Goal: Task Accomplishment & Management: Manage account settings

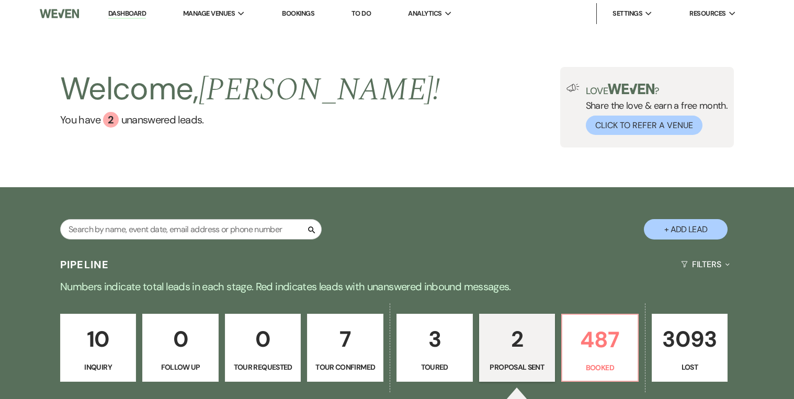
select select "6"
drag, startPoint x: 0, startPoint y: 0, endPoint x: 414, endPoint y: 193, distance: 457.0
click at [414, 193] on div "Search + Add Lead" at bounding box center [397, 221] width 754 height 56
click at [397, 157] on div "Welcome, [PERSON_NAME] ! You have 2 unanswered lead s . Love ? Share the love &…" at bounding box center [397, 107] width 794 height 160
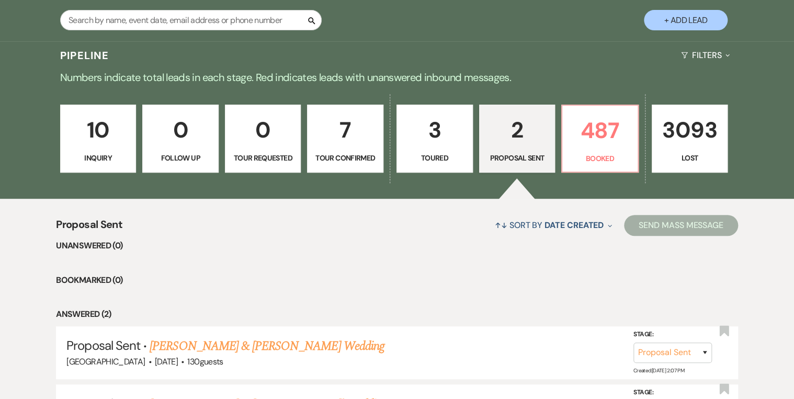
click at [694, 150] on link "3093 Lost" at bounding box center [690, 139] width 76 height 68
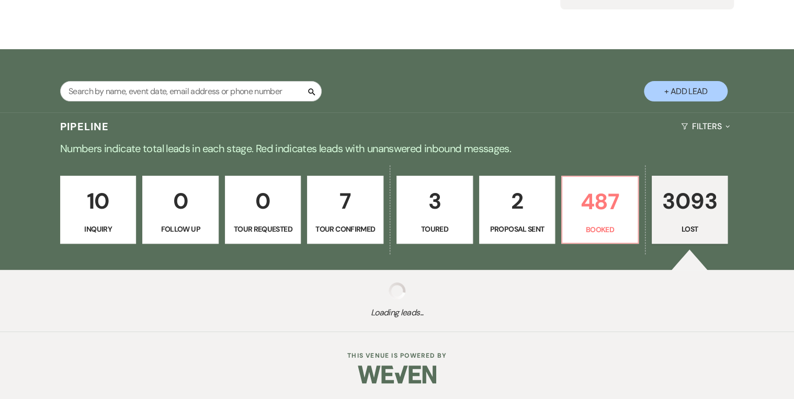
scroll to position [138, 0]
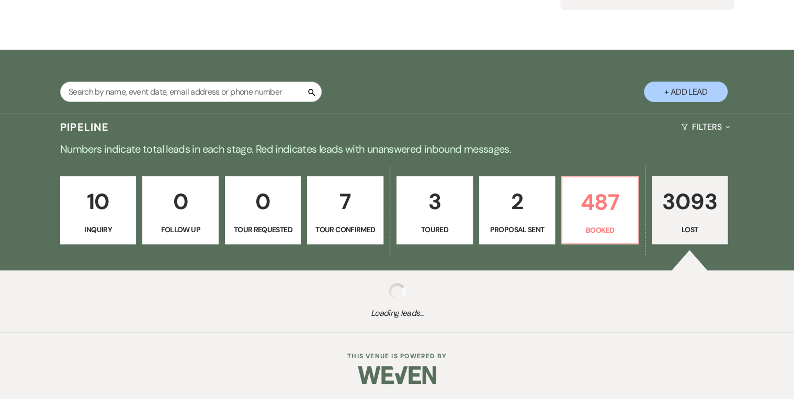
select select "8"
select select "5"
select select "8"
select select "5"
select select "8"
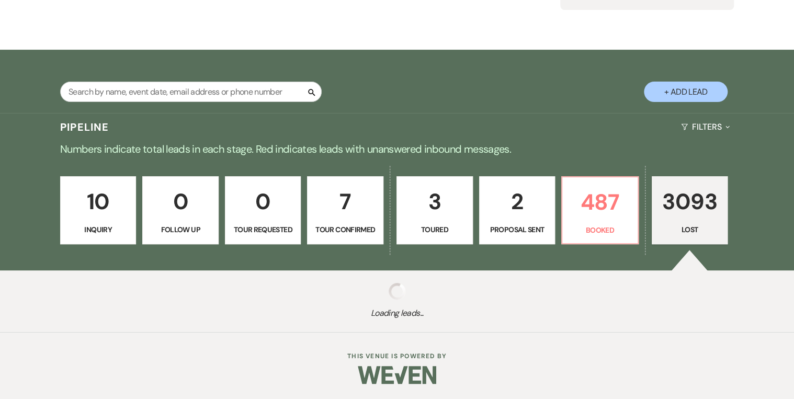
select select "5"
select select "8"
select select "5"
select select "8"
select select "5"
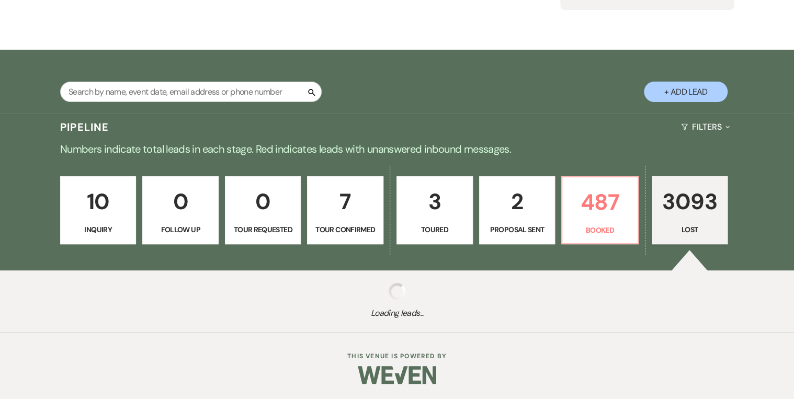
select select "8"
select select "5"
select select "8"
select select "5"
select select "8"
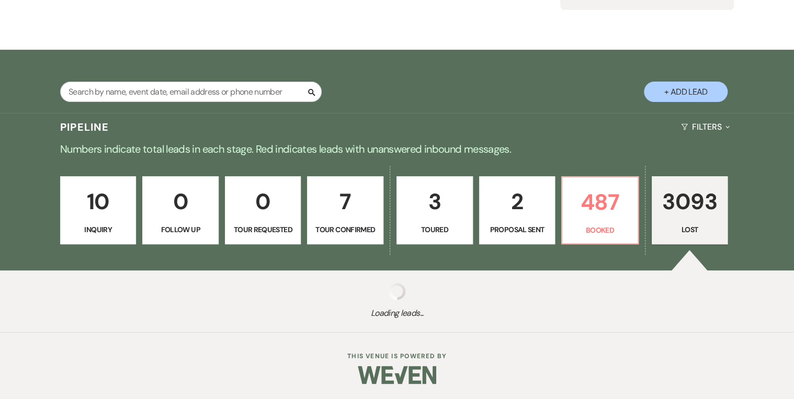
select select "5"
select select "8"
select select "5"
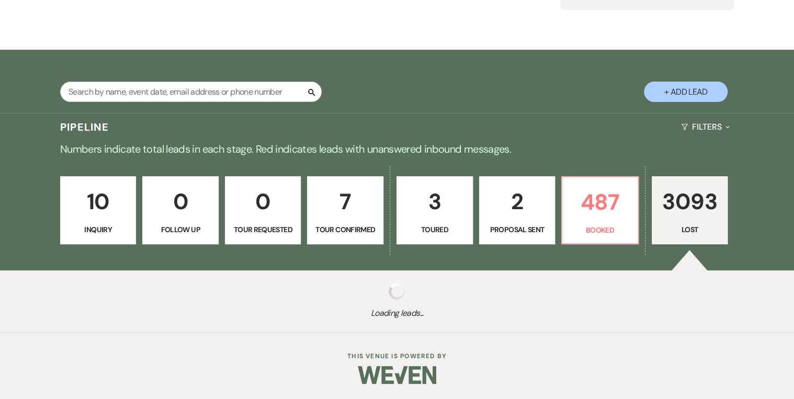
select select "8"
select select "5"
select select "8"
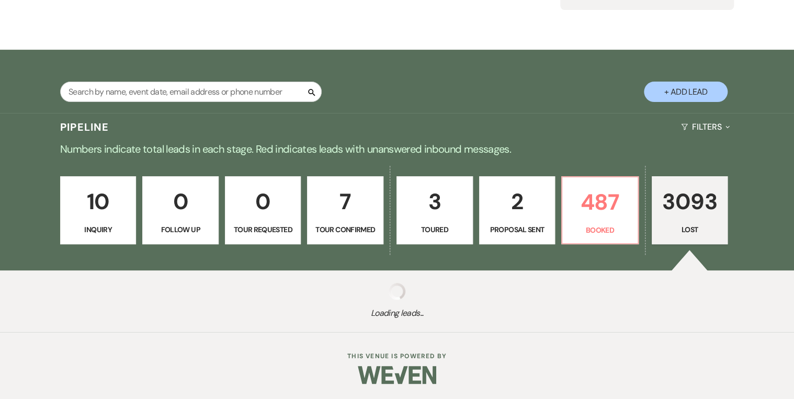
select select "5"
select select "8"
select select "5"
select select "8"
select select "5"
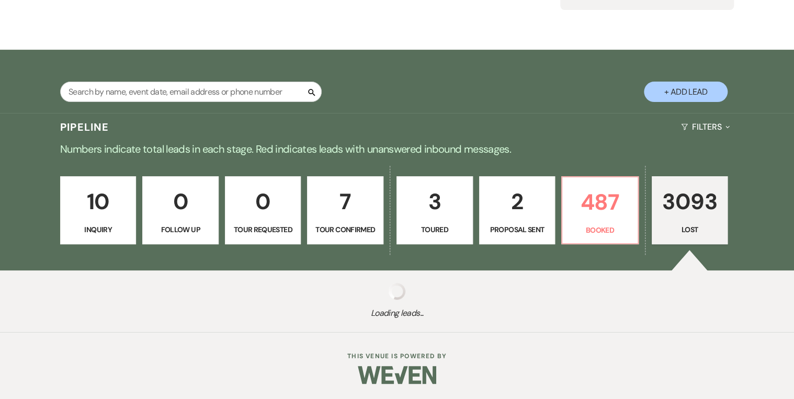
select select "8"
select select "5"
select select "8"
select select "5"
select select "8"
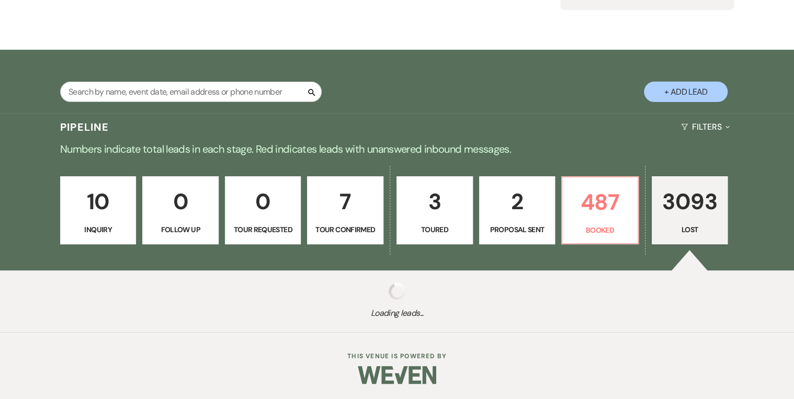
select select "5"
select select "8"
select select "5"
select select "8"
select select "5"
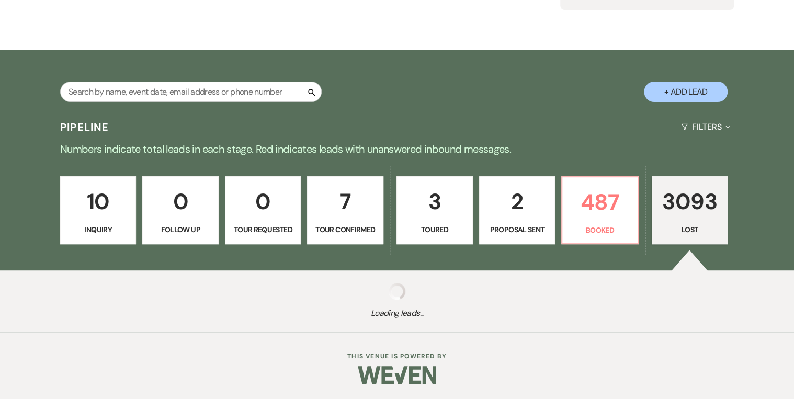
select select "8"
select select "5"
select select "8"
select select "5"
select select "8"
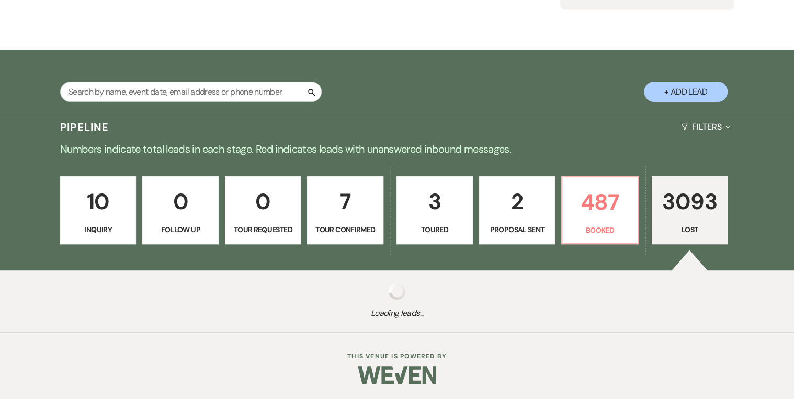
select select "5"
select select "8"
select select "5"
select select "8"
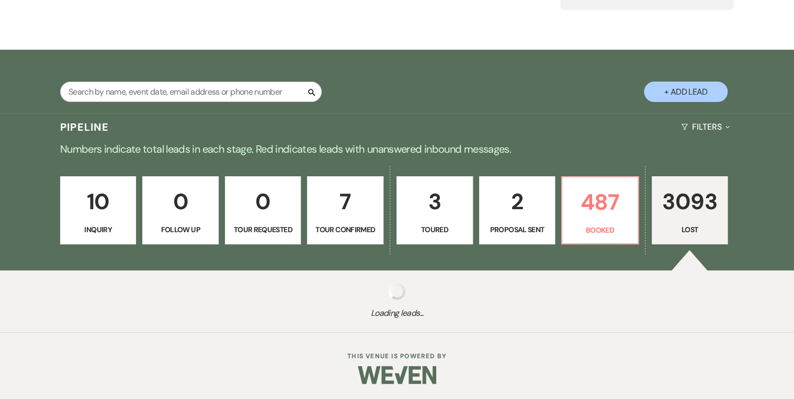
select select "8"
select select "6"
select select "8"
select select "5"
select select "8"
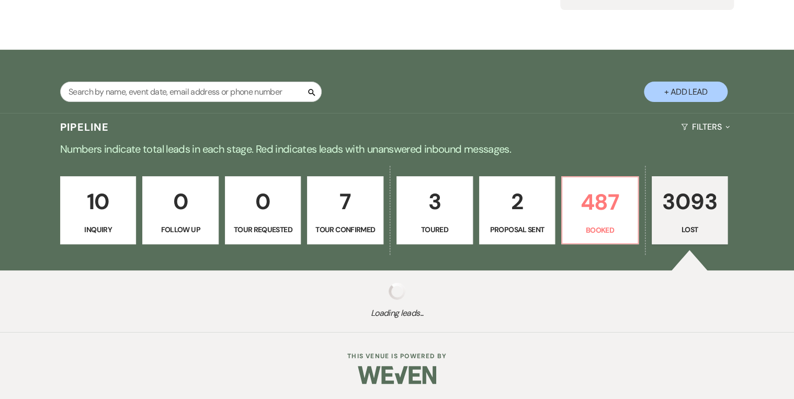
select select "11"
select select "8"
select select "5"
select select "8"
select select "5"
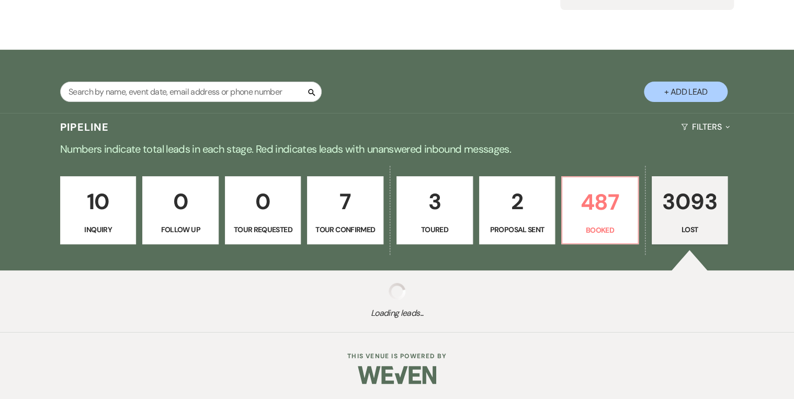
select select "8"
select select "5"
select select "8"
select select "5"
select select "8"
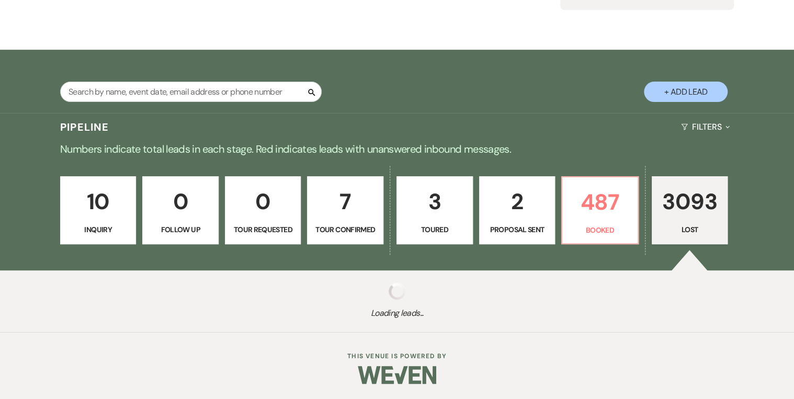
select select "5"
select select "8"
select select "5"
select select "8"
select select "5"
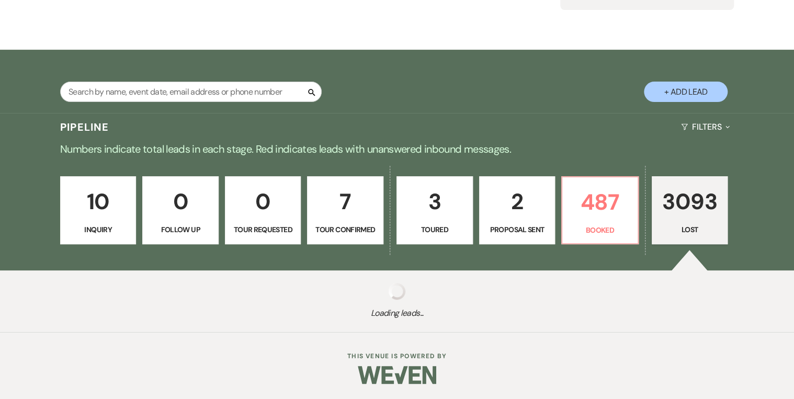
select select "8"
select select "5"
select select "8"
select select "5"
select select "8"
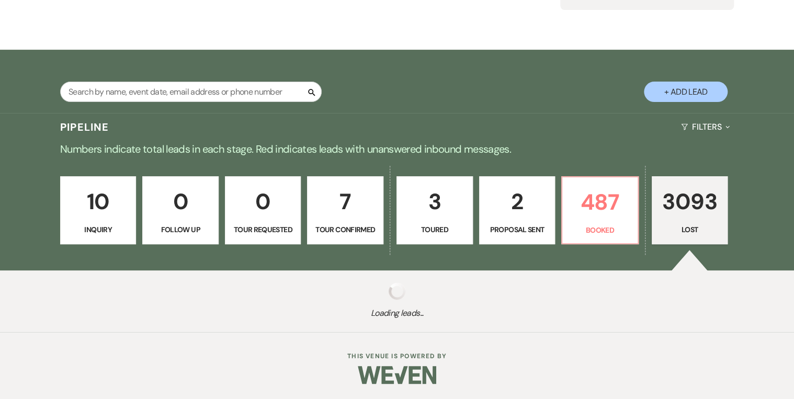
select select "5"
select select "8"
select select "5"
select select "8"
select select "5"
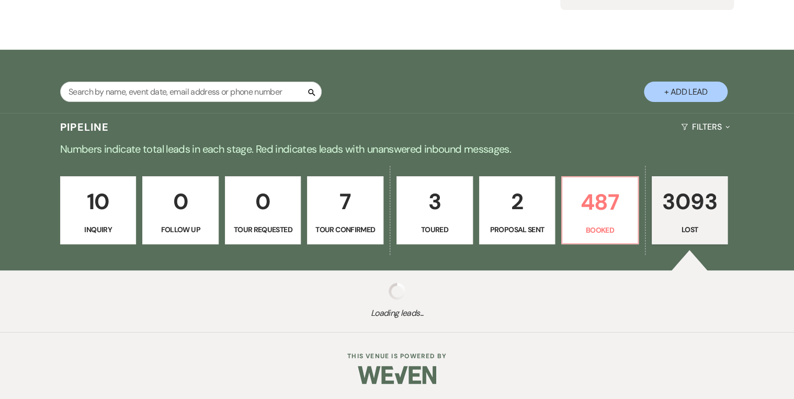
select select "8"
select select "5"
select select "8"
select select "5"
select select "8"
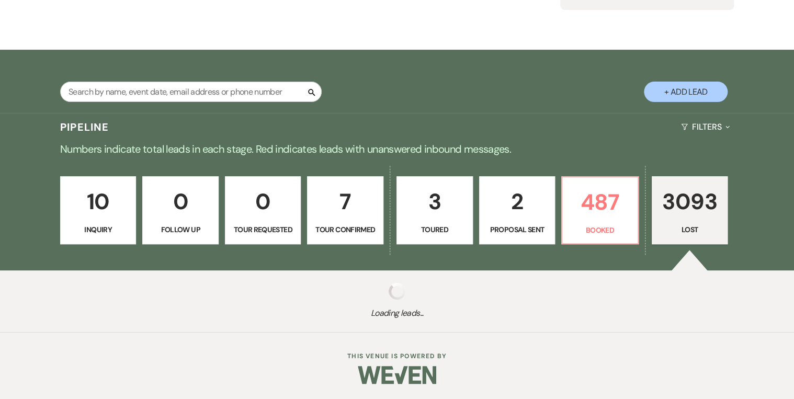
select select "5"
select select "8"
select select "5"
select select "8"
select select "5"
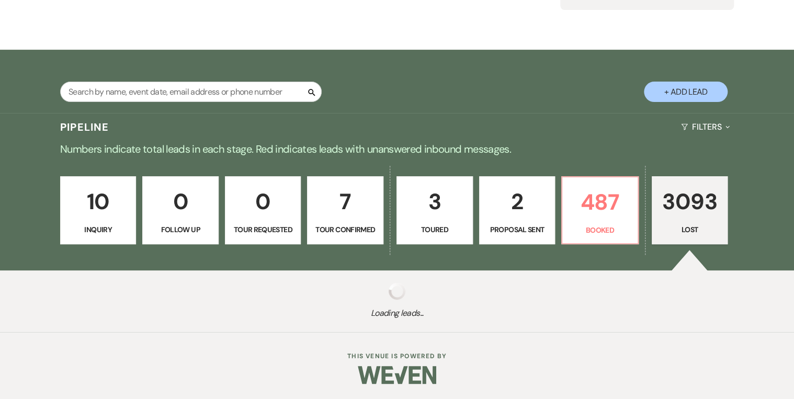
select select "8"
select select "5"
select select "8"
select select "5"
select select "8"
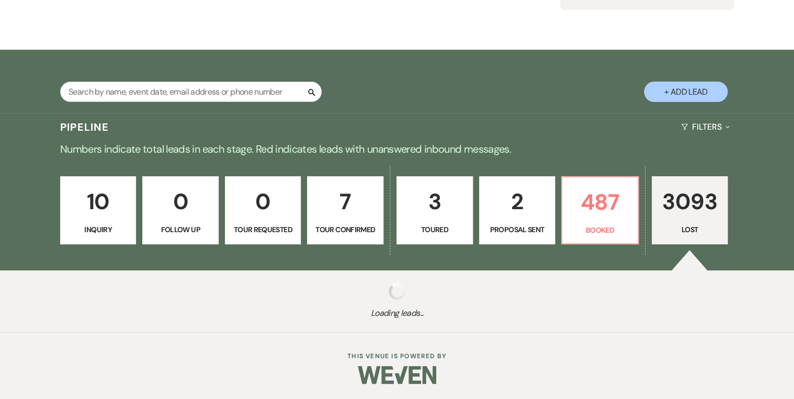
select select "5"
select select "8"
select select "5"
select select "8"
select select "5"
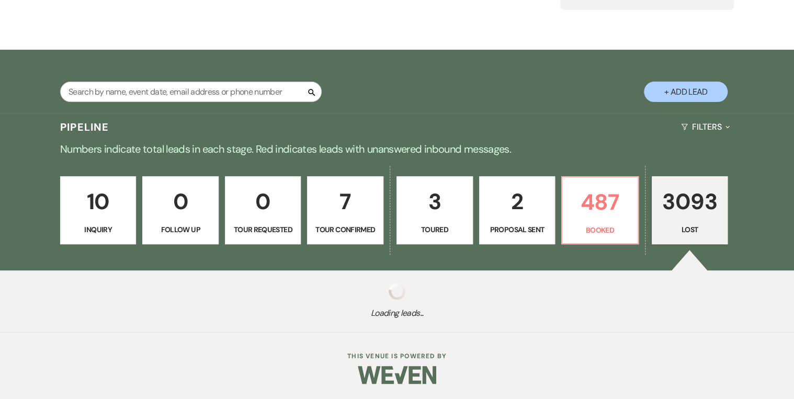
select select "8"
select select "5"
select select "8"
select select "5"
select select "8"
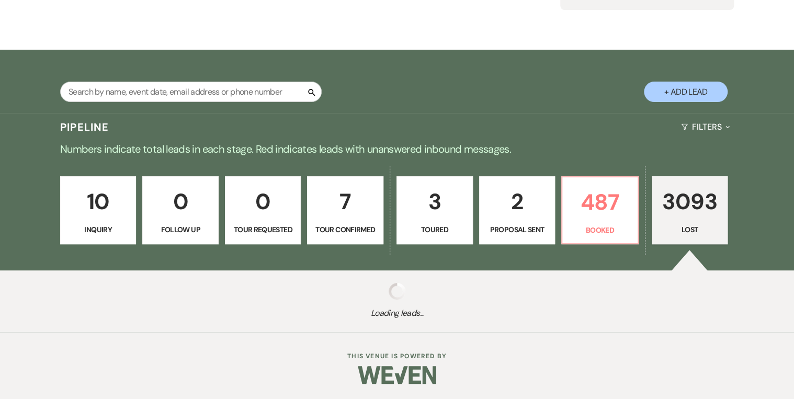
select select "5"
select select "8"
select select "6"
select select "8"
select select "5"
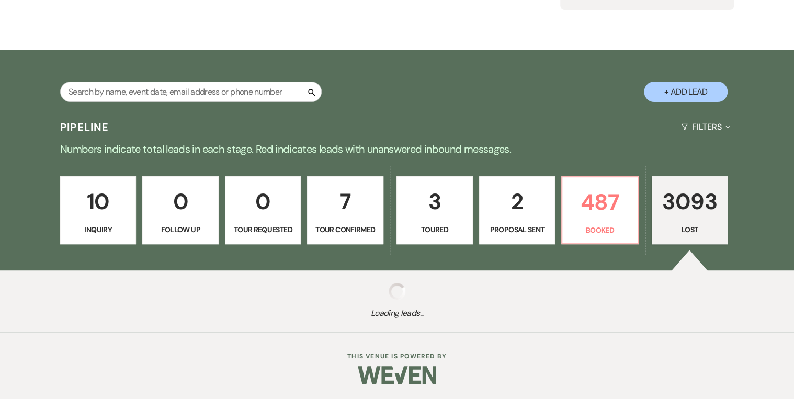
select select "8"
select select "5"
select select "8"
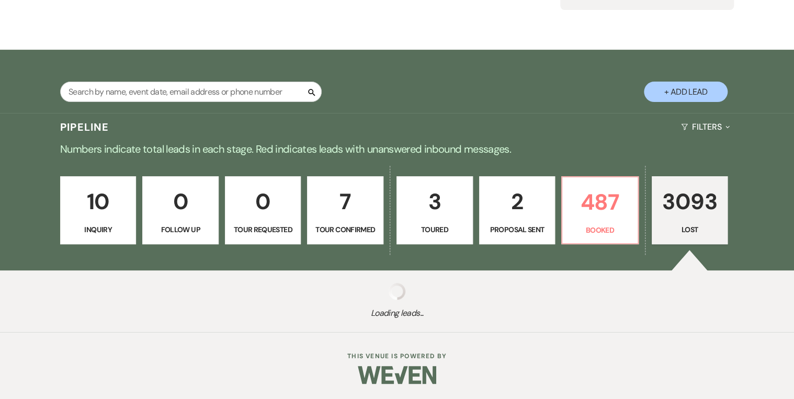
select select "5"
select select "8"
select select "5"
select select "8"
select select "5"
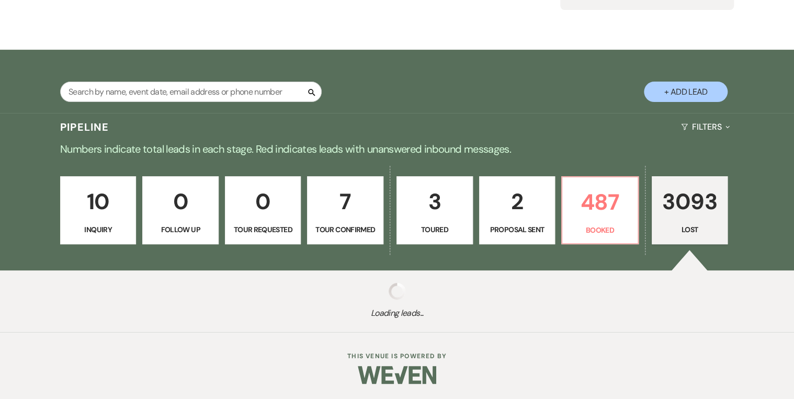
select select "8"
select select "5"
select select "8"
select select "5"
select select "8"
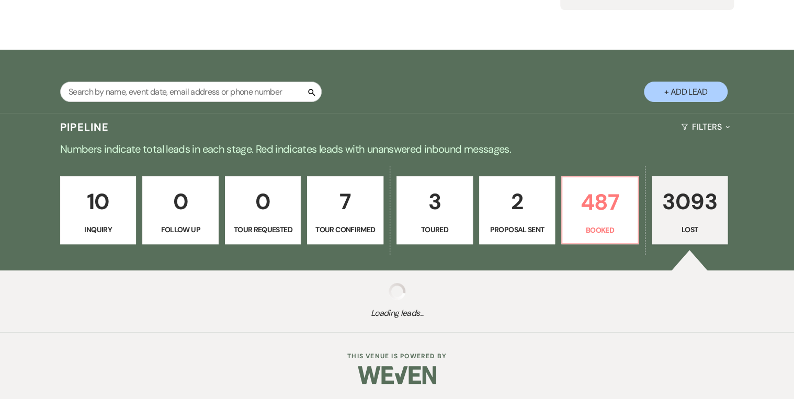
select select "5"
select select "8"
select select "5"
select select "8"
select select "5"
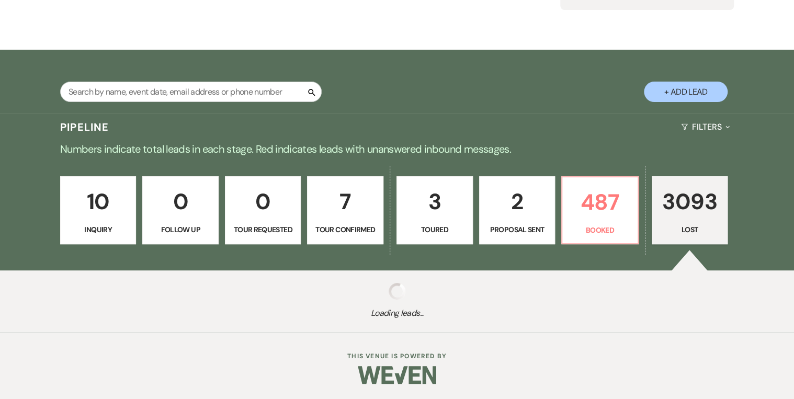
select select "8"
select select "5"
select select "8"
select select "5"
select select "8"
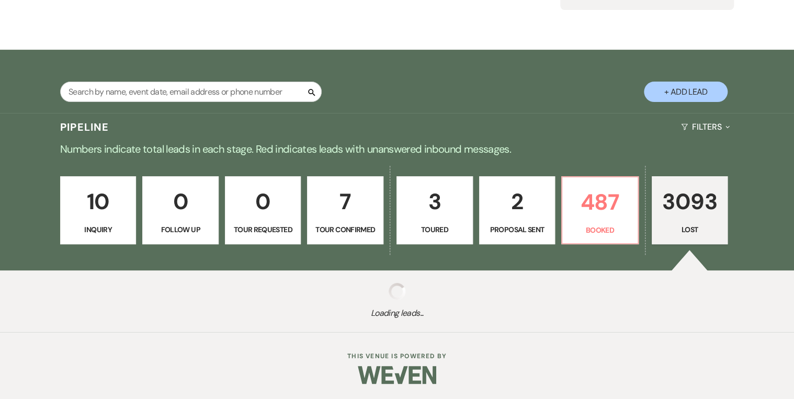
select select "5"
select select "8"
select select "5"
select select "8"
select select "5"
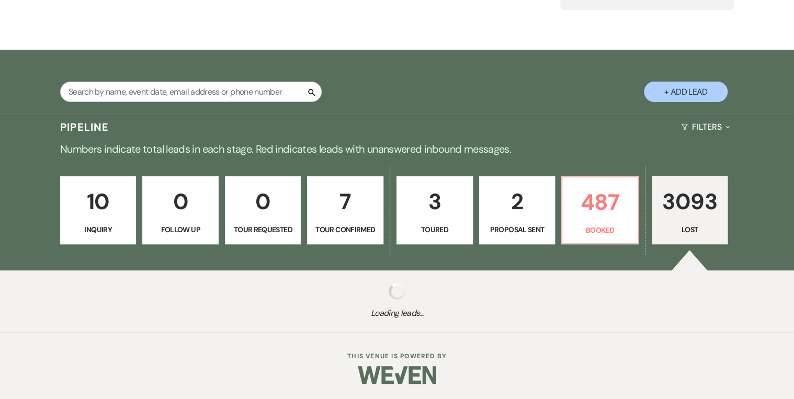
select select "8"
select select "5"
select select "8"
select select "5"
select select "8"
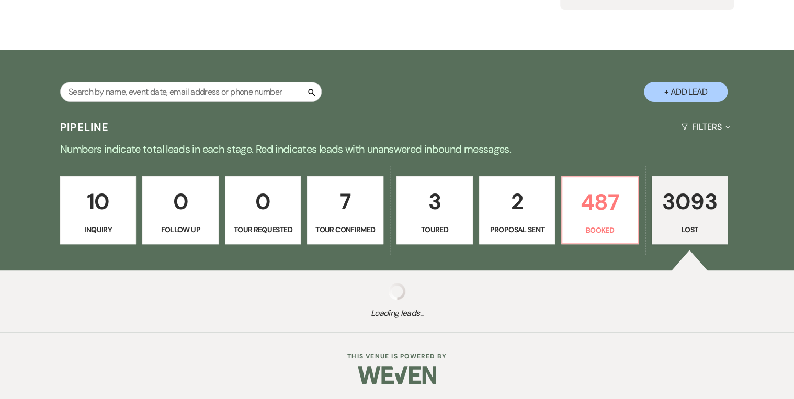
select select "5"
select select "8"
select select "6"
select select "8"
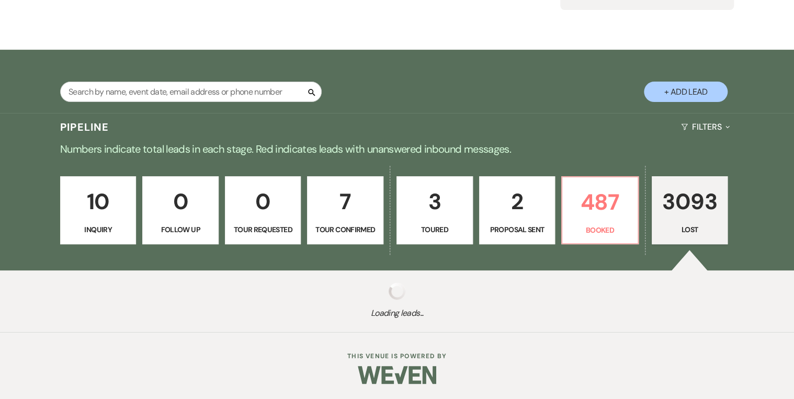
select select "8"
select select "5"
select select "8"
select select "5"
select select "8"
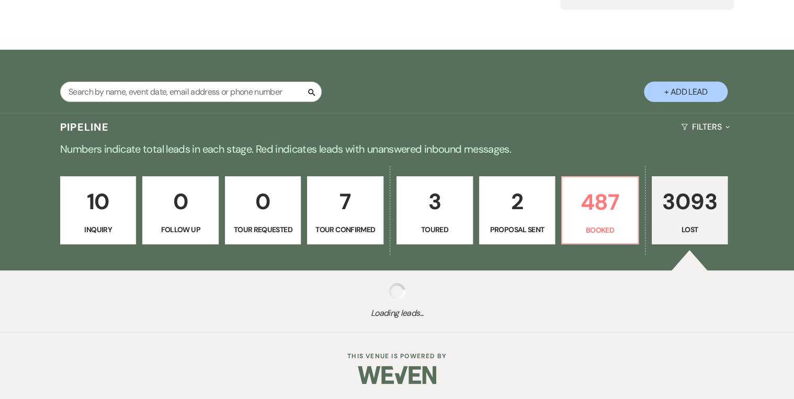
select select "5"
select select "8"
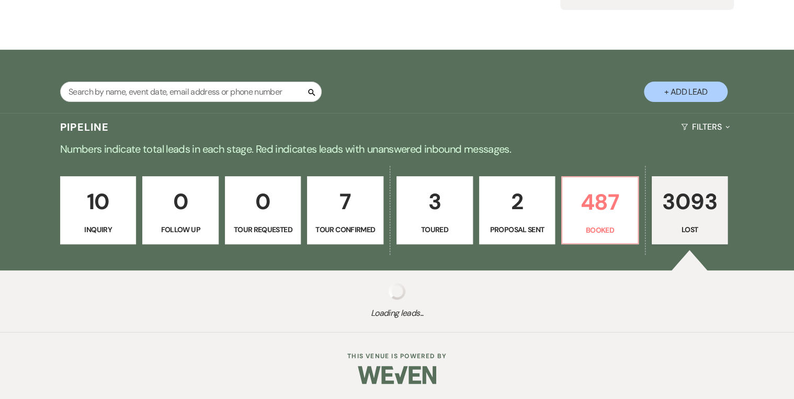
select select "8"
select select "5"
select select "8"
select select "5"
select select "8"
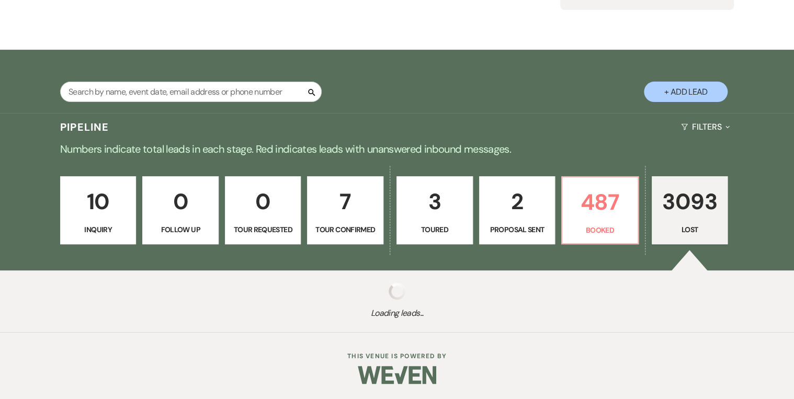
select select "5"
select select "8"
select select "5"
select select "8"
select select "5"
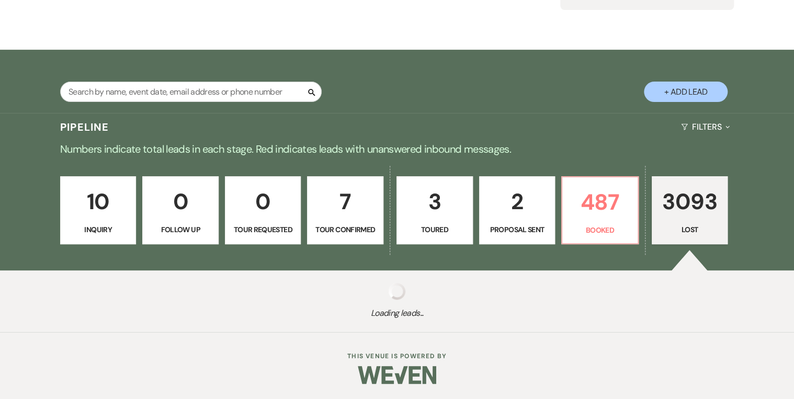
select select "8"
select select "5"
select select "8"
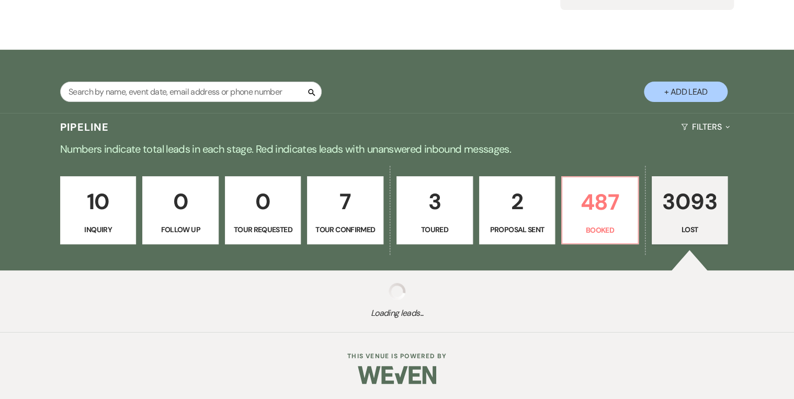
select select "5"
select select "8"
select select "5"
select select "8"
select select "5"
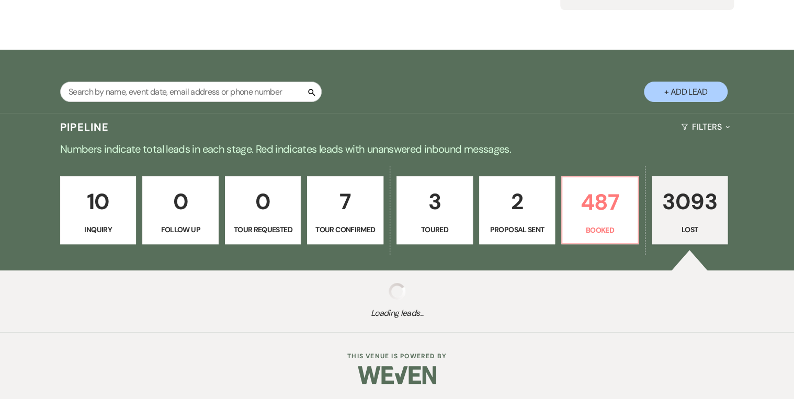
select select "8"
select select "5"
select select "8"
select select "5"
select select "8"
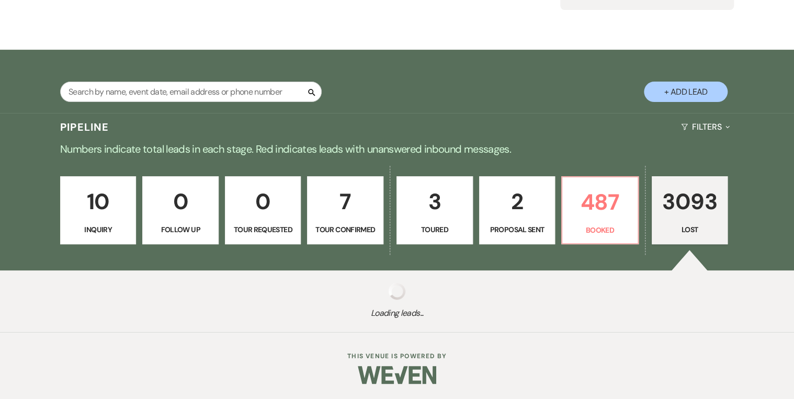
select select "5"
select select "8"
select select "5"
select select "8"
select select "5"
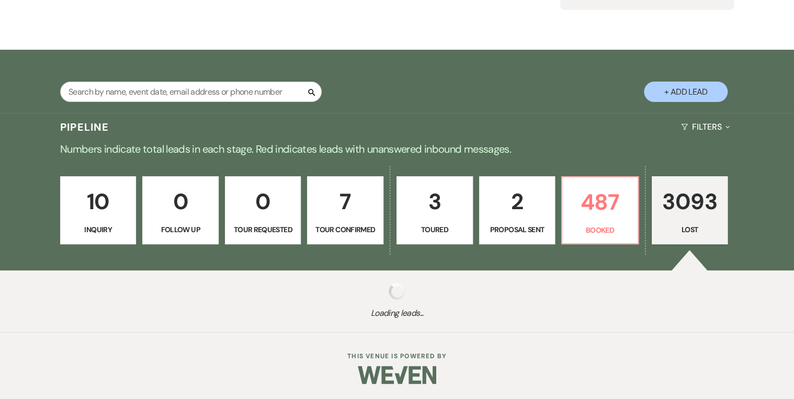
select select "8"
select select "5"
select select "8"
select select "5"
select select "8"
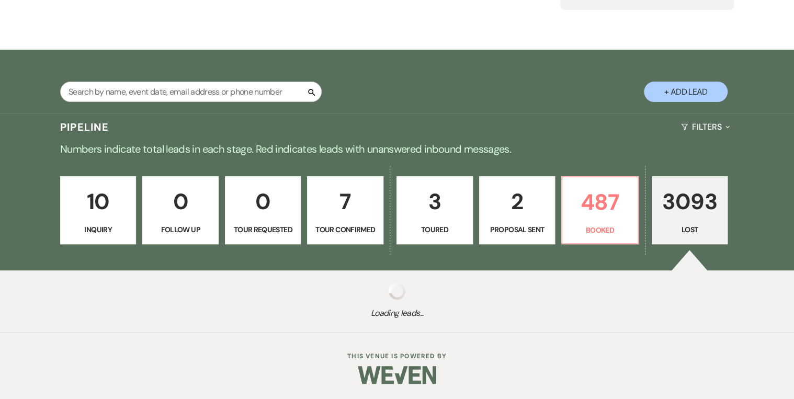
select select "5"
select select "8"
select select "5"
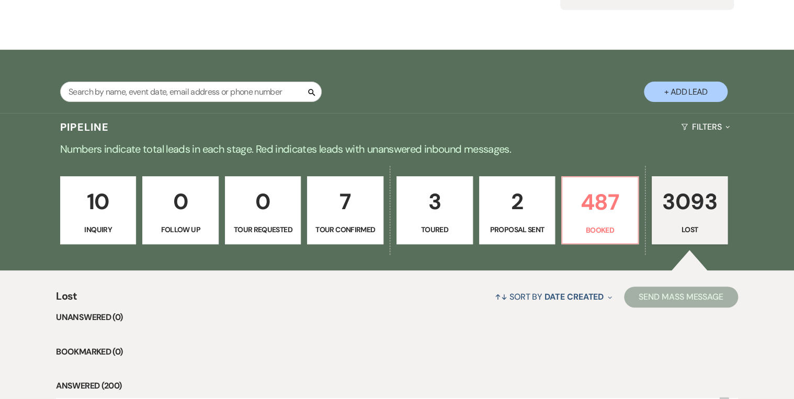
scroll to position [209, 0]
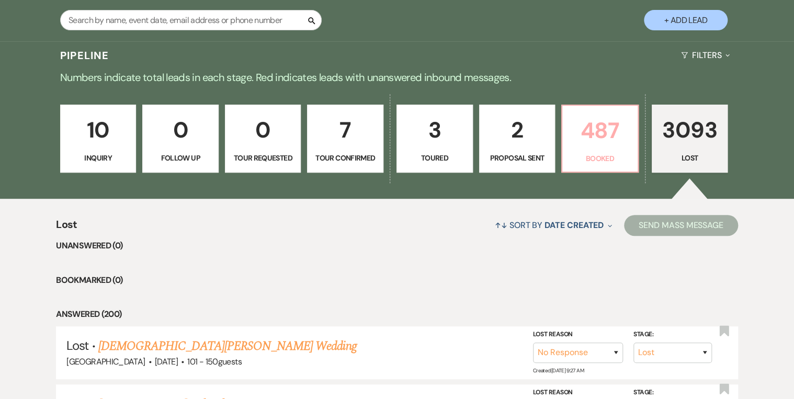
click at [592, 153] on p "Booked" at bounding box center [600, 159] width 63 height 12
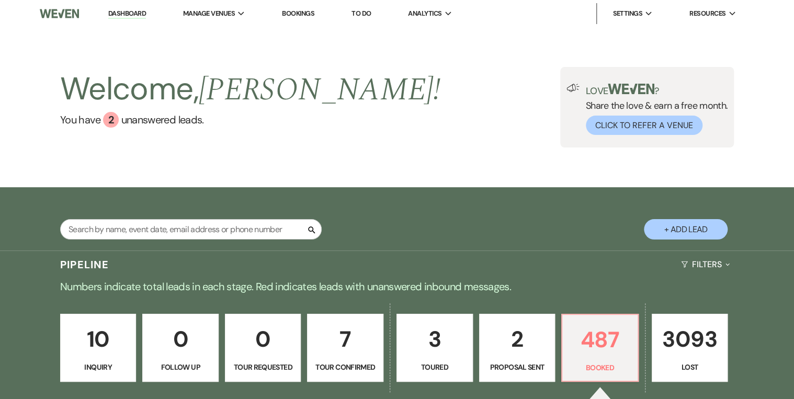
click at [119, 14] on link "Dashboard" at bounding box center [127, 14] width 38 height 10
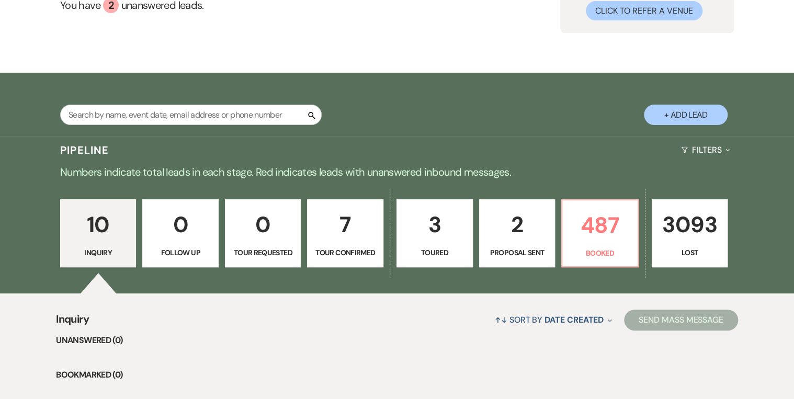
scroll to position [167, 0]
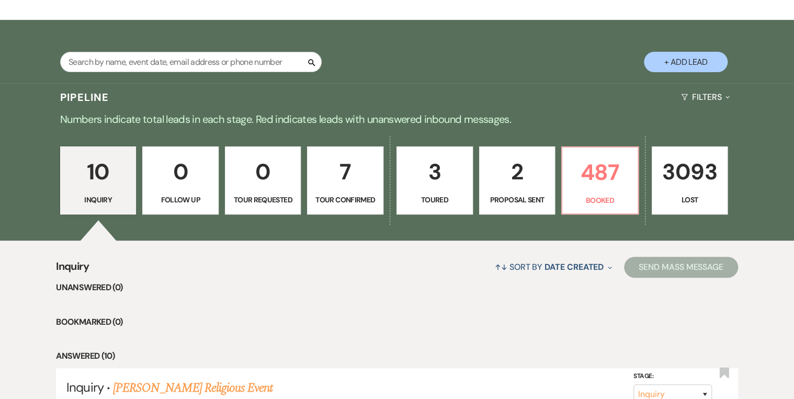
click at [536, 182] on p "2" at bounding box center [517, 171] width 63 height 35
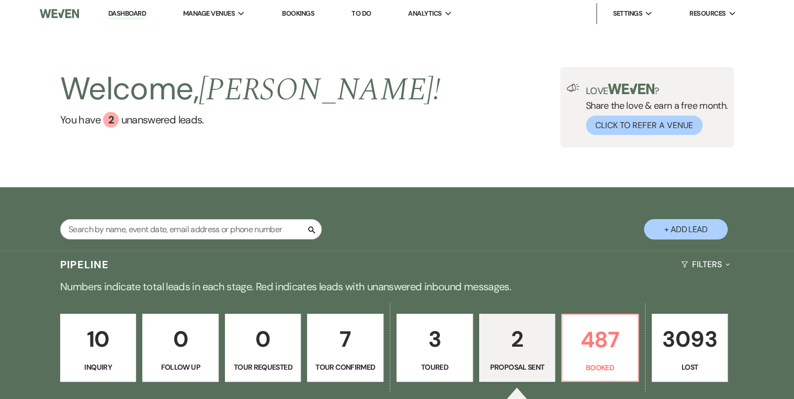
click at [370, 117] on div "Welcome, [PERSON_NAME] ! You have 2 unanswered lead s . Love ? Share the love &…" at bounding box center [397, 107] width 754 height 81
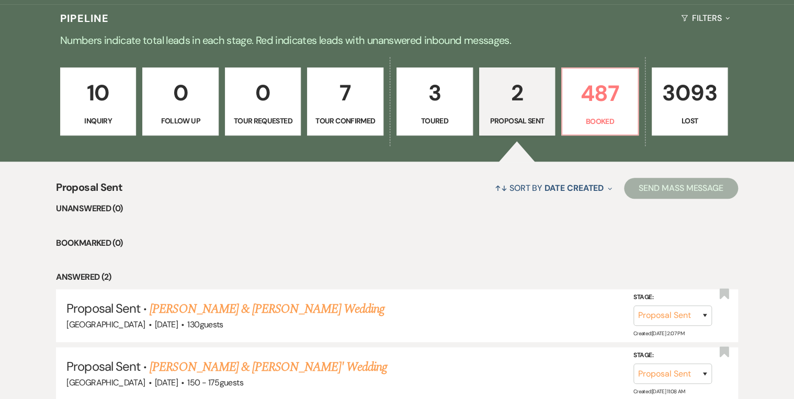
scroll to position [293, 0]
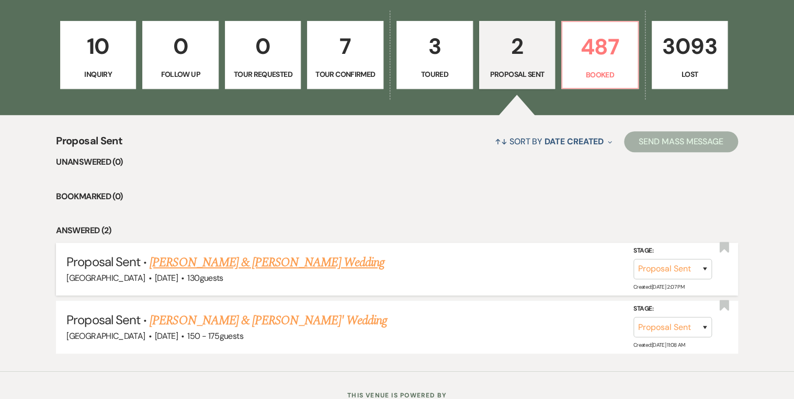
click at [287, 259] on link "[PERSON_NAME] & [PERSON_NAME] Wedding" at bounding box center [267, 262] width 234 height 19
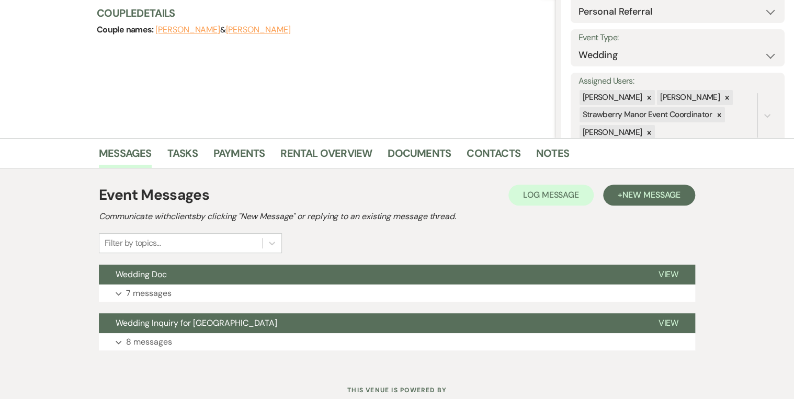
scroll to position [159, 0]
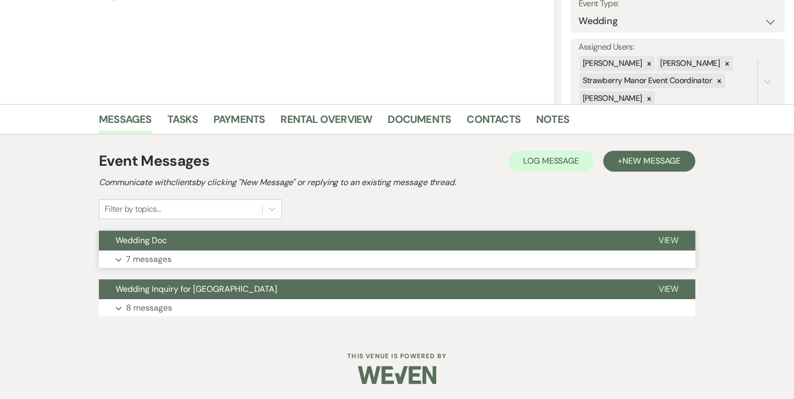
click at [671, 235] on span "View" at bounding box center [668, 240] width 20 height 11
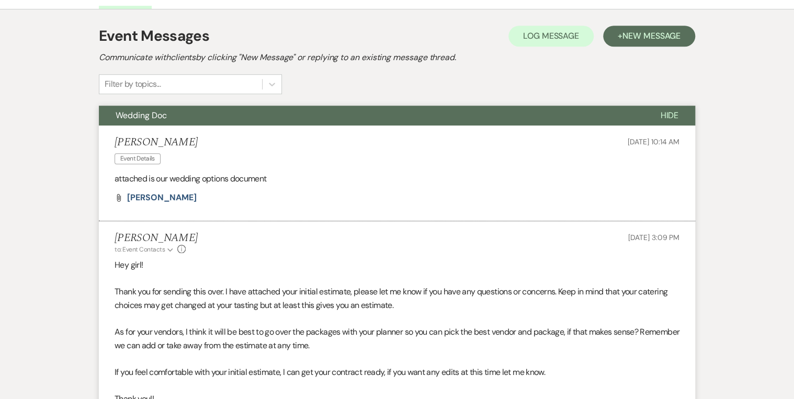
scroll to position [284, 0]
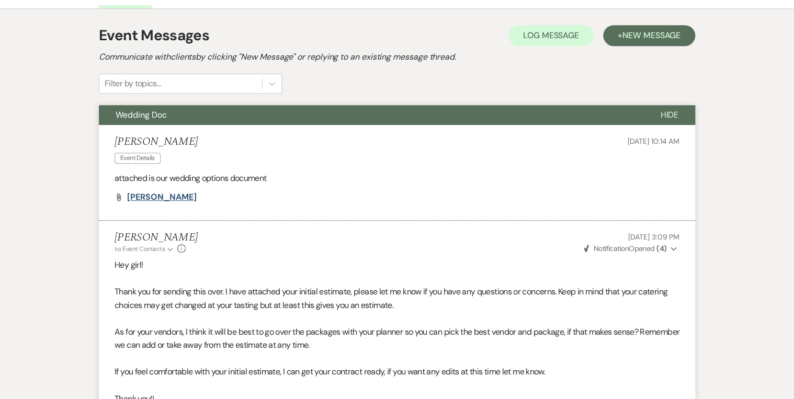
click at [173, 197] on span "[PERSON_NAME]" at bounding box center [162, 197] width 70 height 11
drag, startPoint x: 347, startPoint y: 171, endPoint x: 380, endPoint y: 208, distance: 49.6
click at [347, 172] on p "attached is our wedding options document" at bounding box center [397, 179] width 565 height 14
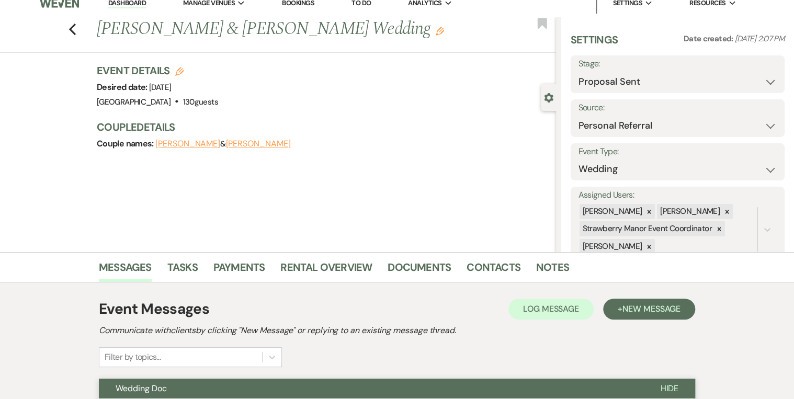
scroll to position [0, 0]
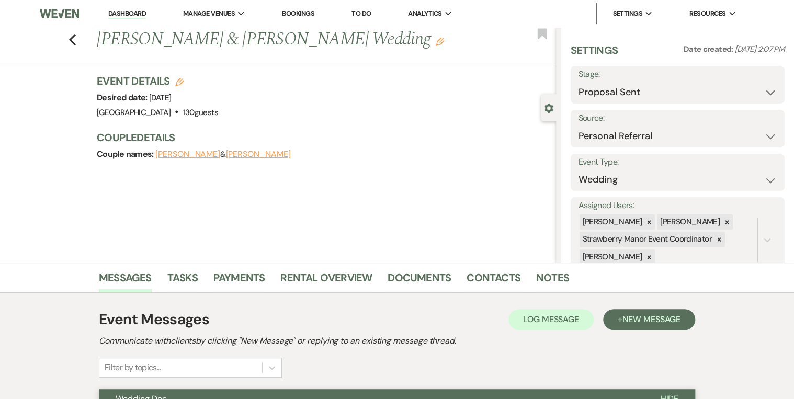
click at [124, 16] on link "Dashboard" at bounding box center [127, 14] width 38 height 10
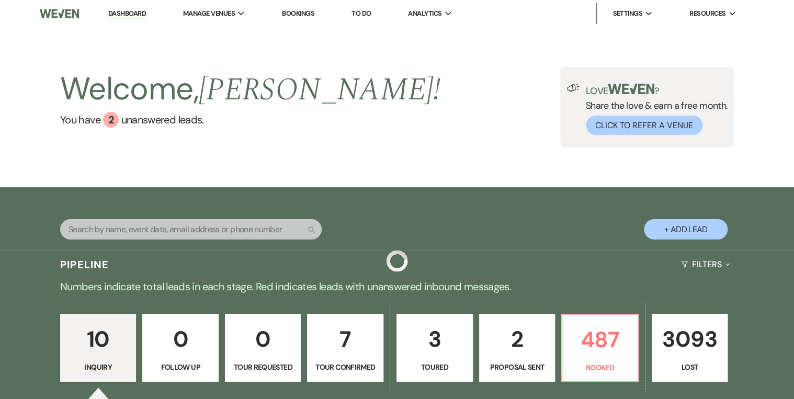
scroll to position [126, 0]
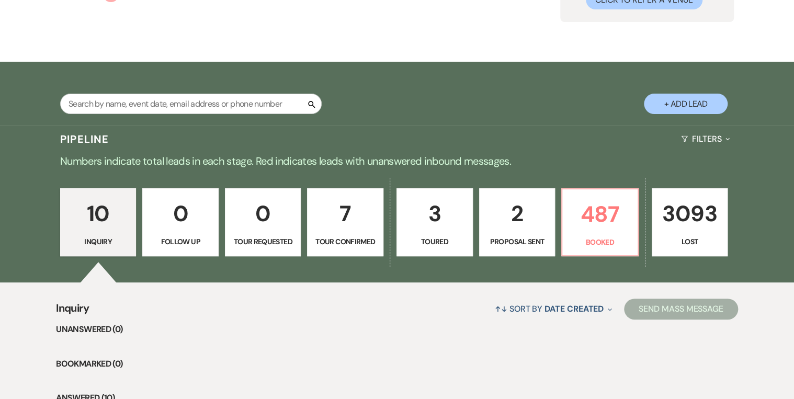
click at [513, 239] on p "Proposal Sent" at bounding box center [517, 242] width 63 height 12
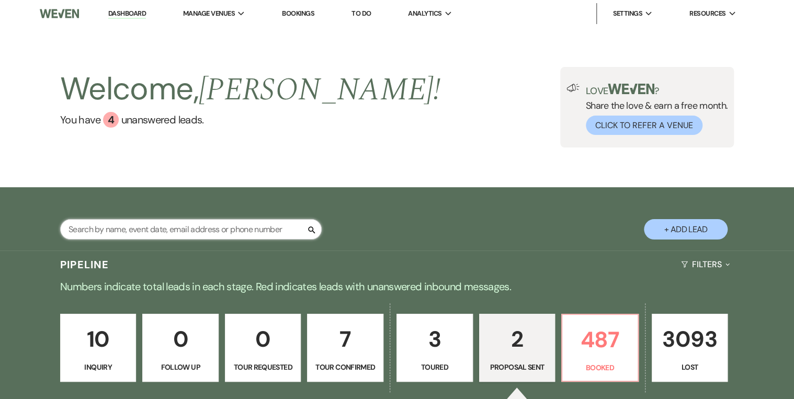
click at [110, 220] on input "text" at bounding box center [191, 229] width 262 height 20
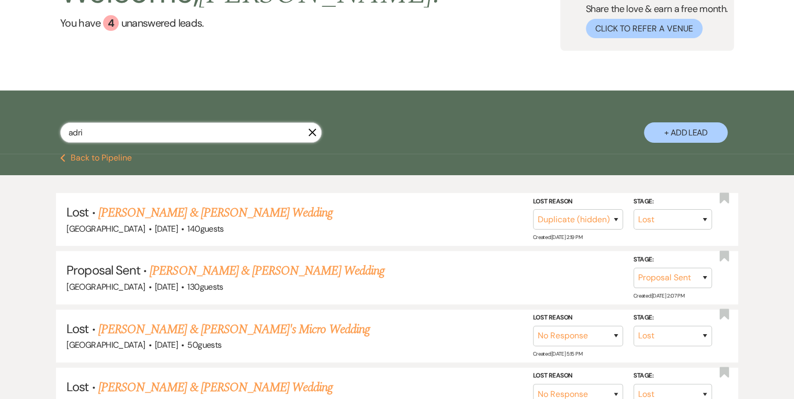
scroll to position [126, 0]
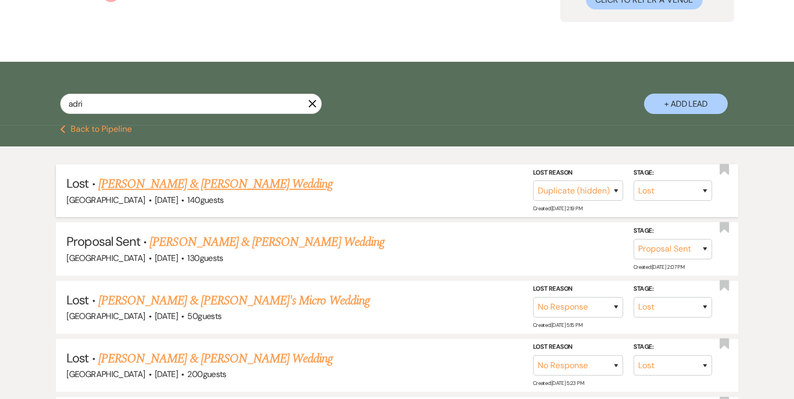
click at [239, 186] on link "[PERSON_NAME] & [PERSON_NAME] Wedding" at bounding box center [215, 184] width 234 height 19
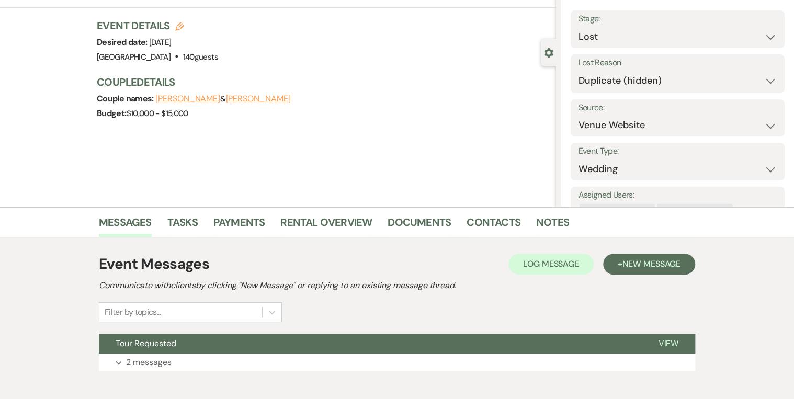
scroll to position [110, 0]
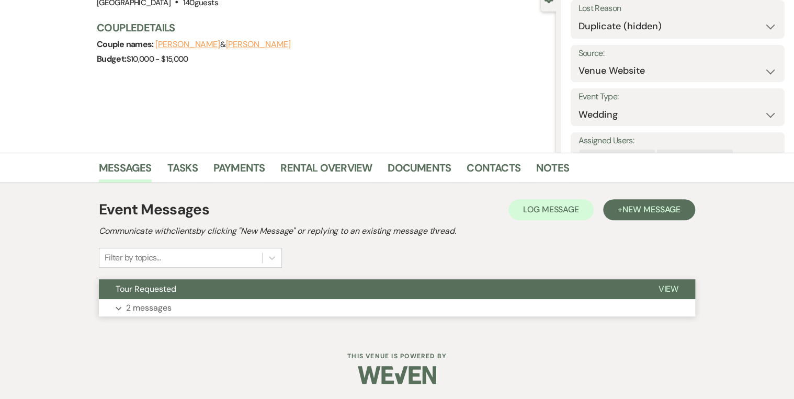
click at [672, 292] on span "View" at bounding box center [668, 289] width 20 height 11
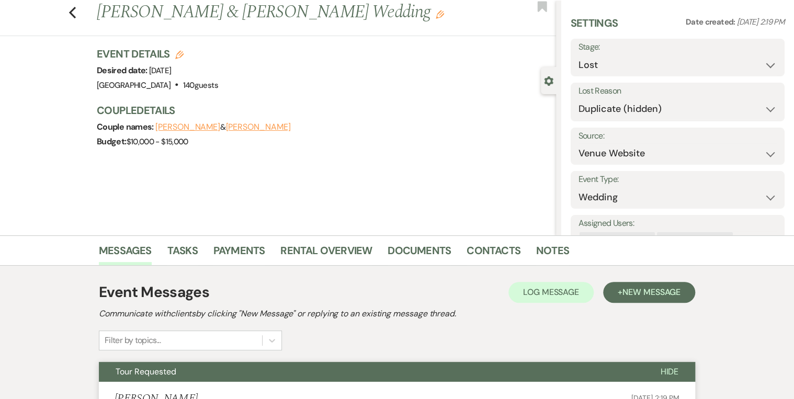
scroll to position [0, 0]
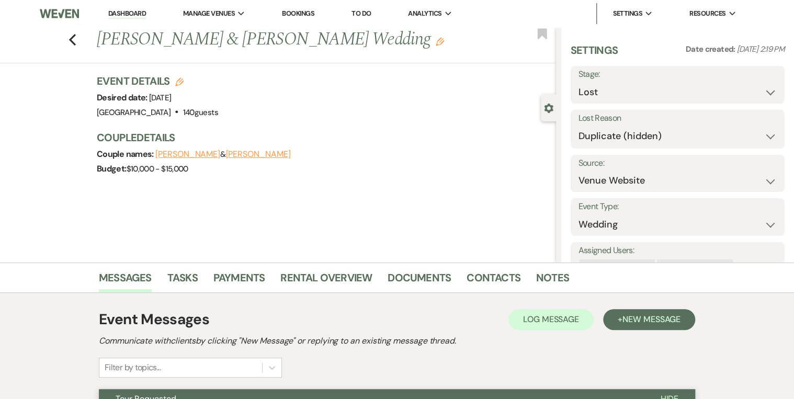
drag, startPoint x: 384, startPoint y: 40, endPoint x: 138, endPoint y: 39, distance: 246.0
click at [135, 38] on h1 "[PERSON_NAME] & [PERSON_NAME] Wedding Edit" at bounding box center [278, 39] width 363 height 25
drag, startPoint x: 373, startPoint y: 40, endPoint x: 104, endPoint y: 41, distance: 268.5
click at [104, 41] on h1 "[PERSON_NAME] & [PERSON_NAME] Wedding Edit" at bounding box center [278, 39] width 363 height 25
copy h1 "[PERSON_NAME] & [PERSON_NAME] Wedding"
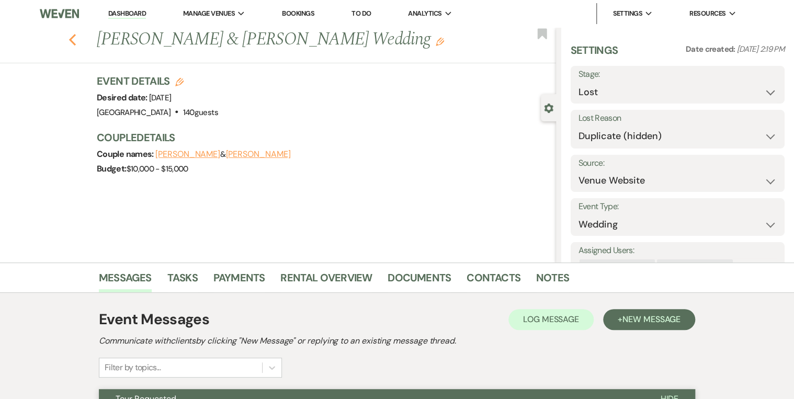
click at [73, 40] on use "button" at bounding box center [72, 40] width 7 height 12
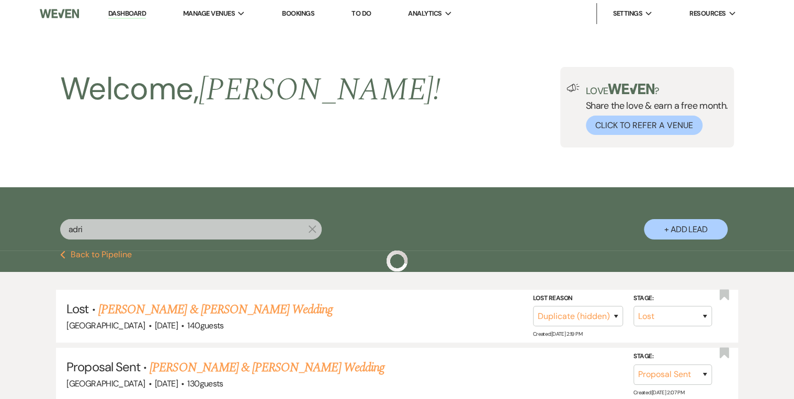
scroll to position [126, 0]
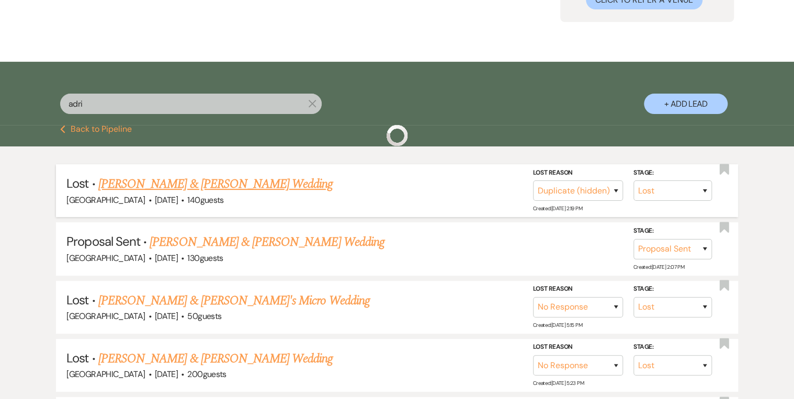
click at [245, 186] on link "[PERSON_NAME] & [PERSON_NAME] Wedding" at bounding box center [215, 184] width 234 height 19
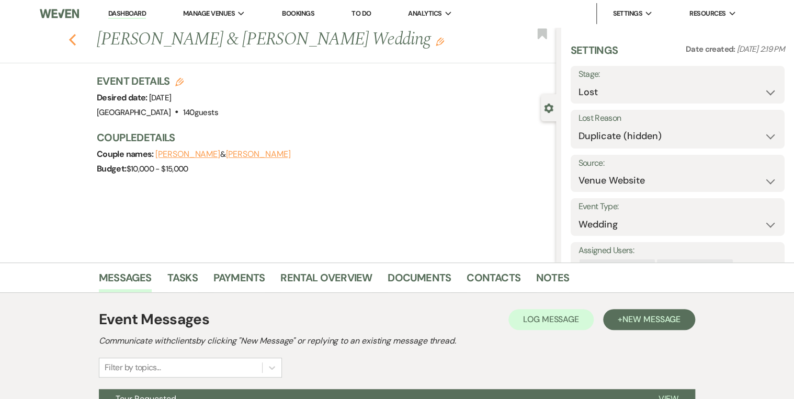
click at [74, 40] on use "button" at bounding box center [72, 40] width 7 height 12
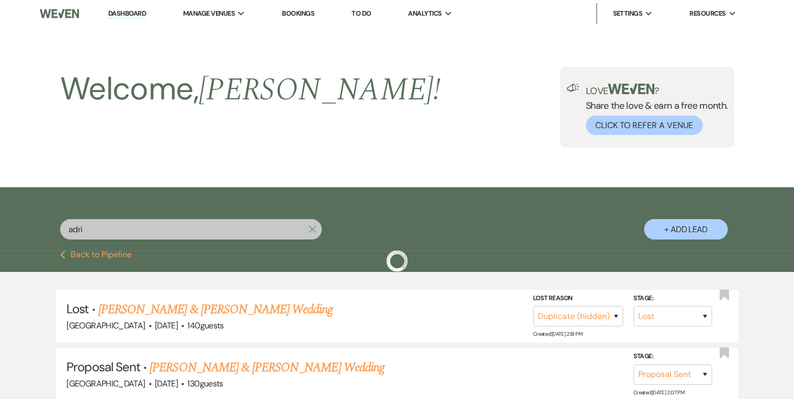
scroll to position [126, 0]
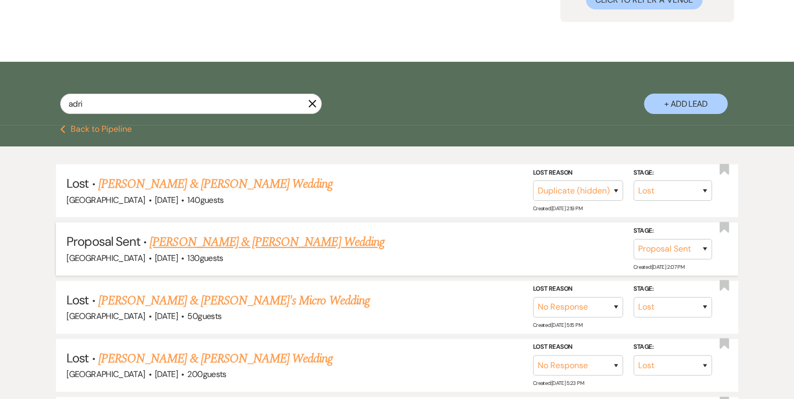
click at [302, 246] on link "[PERSON_NAME] & [PERSON_NAME] Wedding" at bounding box center [267, 242] width 234 height 19
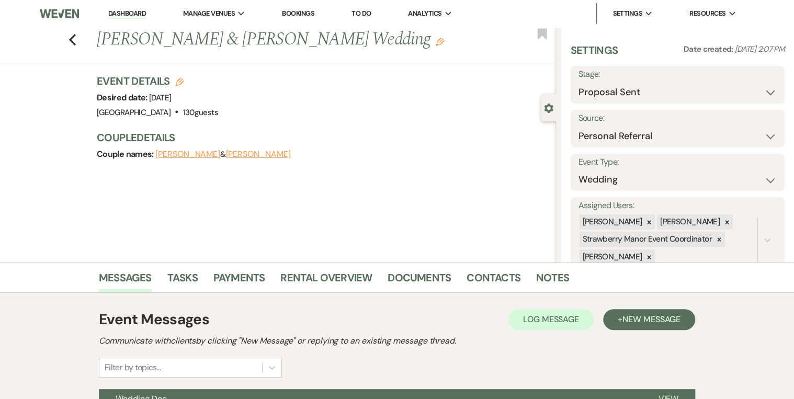
click at [443, 42] on icon "Edit" at bounding box center [440, 42] width 8 height 8
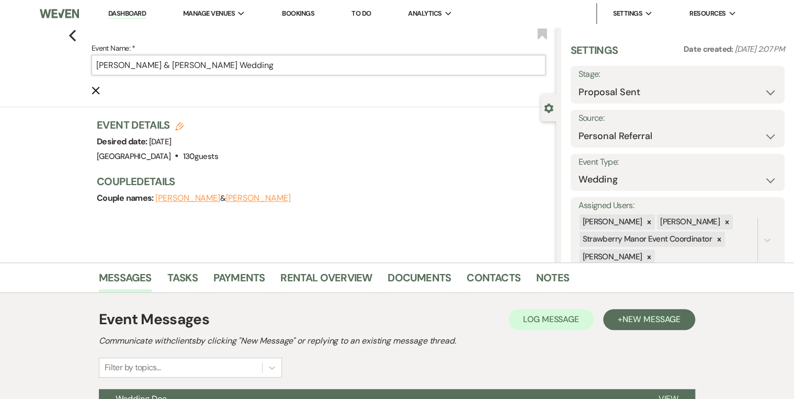
drag, startPoint x: 250, startPoint y: 64, endPoint x: 178, endPoint y: 64, distance: 72.2
click at [178, 64] on input "[PERSON_NAME] & [PERSON_NAME] Wedding" at bounding box center [319, 65] width 454 height 20
paste input "iams & [PERSON_NAME] Wedding"
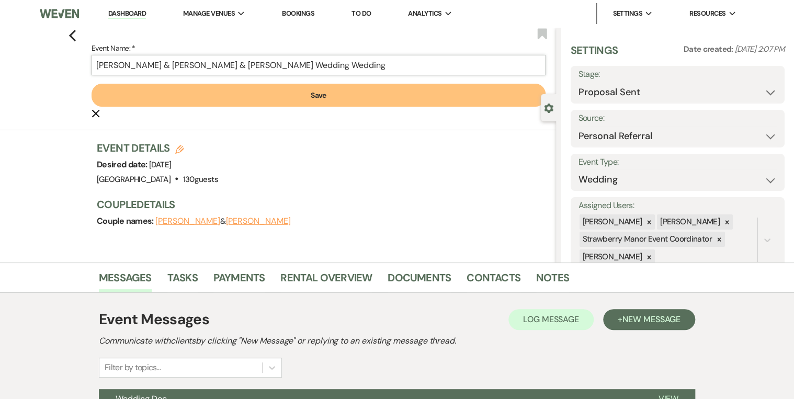
drag, startPoint x: 377, startPoint y: 62, endPoint x: 336, endPoint y: 64, distance: 40.8
click at [336, 64] on input "[PERSON_NAME] & [PERSON_NAME] & [PERSON_NAME] Wedding Wedding" at bounding box center [319, 65] width 454 height 20
click at [316, 96] on button "Save" at bounding box center [319, 95] width 454 height 23
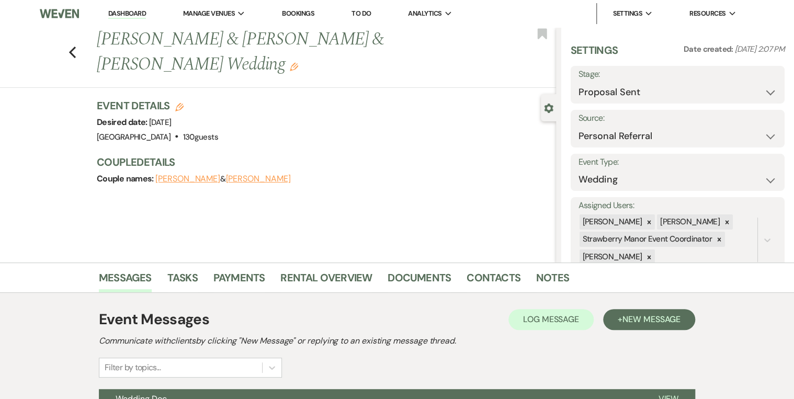
click at [290, 68] on icon "Edit" at bounding box center [294, 67] width 8 height 8
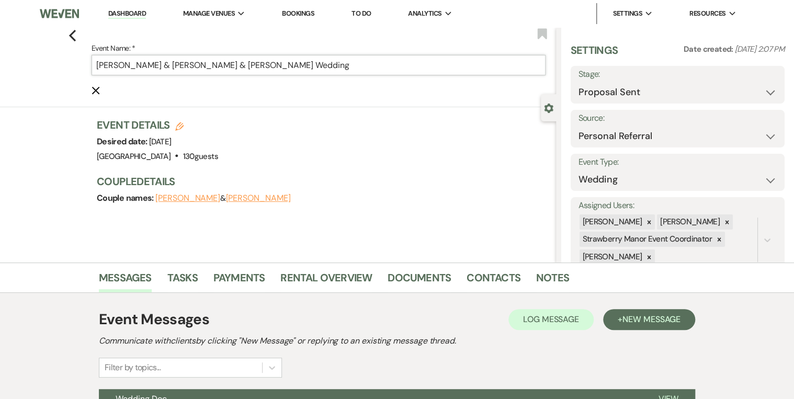
drag, startPoint x: 176, startPoint y: 65, endPoint x: 66, endPoint y: 66, distance: 109.9
click at [66, 66] on div "Previous Event Name: * [PERSON_NAME] & [PERSON_NAME] & [PERSON_NAME] Wedding Ca…" at bounding box center [276, 67] width 562 height 80
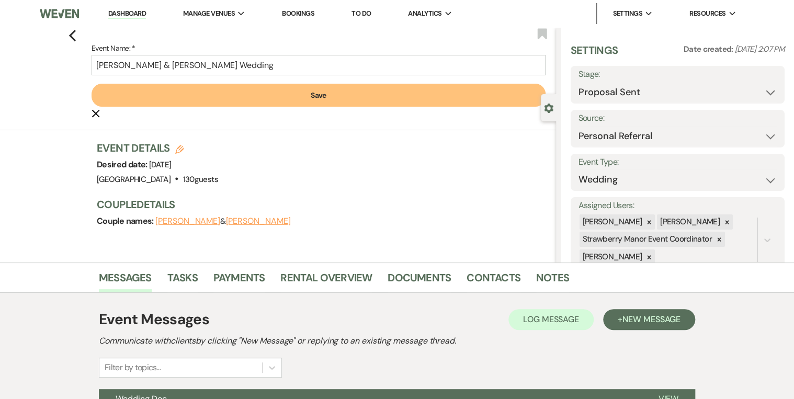
click at [156, 98] on button "Save" at bounding box center [319, 95] width 454 height 23
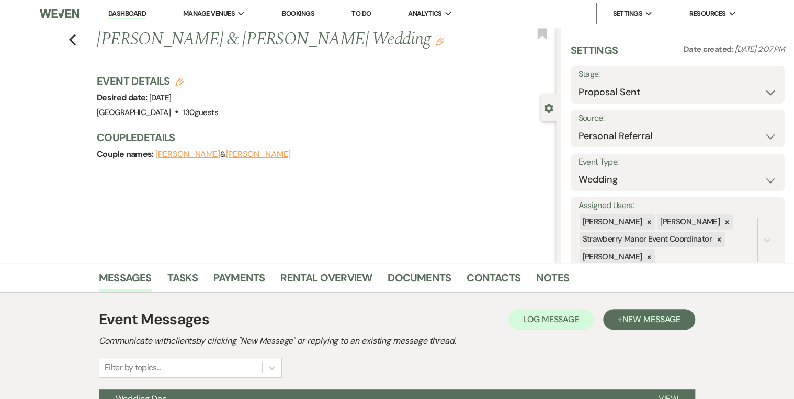
click at [370, 147] on div "Couple names: [PERSON_NAME] & [PERSON_NAME]" at bounding box center [321, 154] width 449 height 15
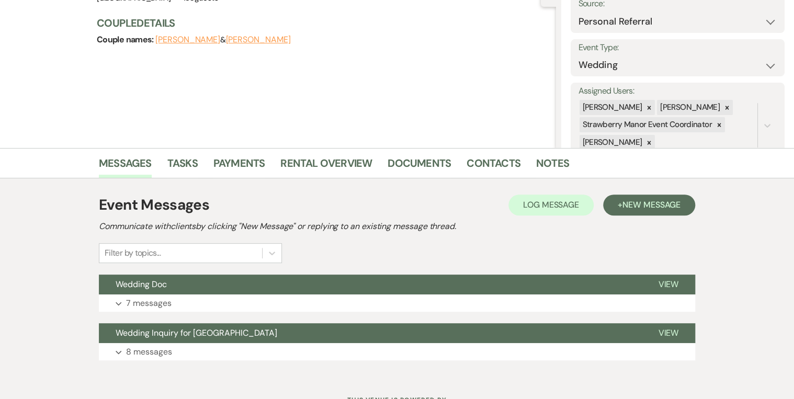
scroll to position [159, 0]
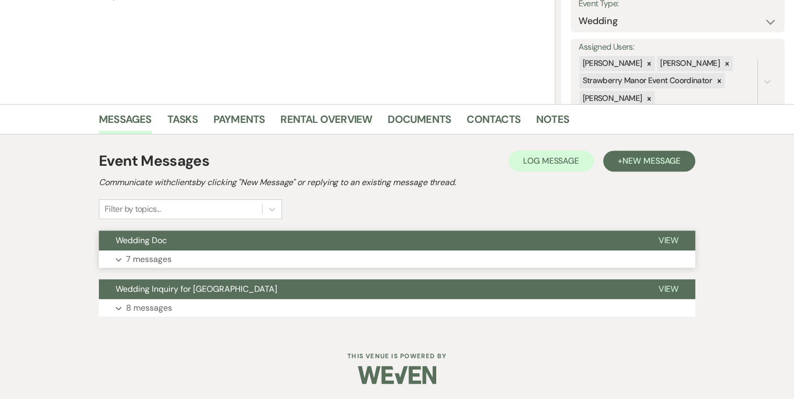
click at [674, 241] on span "View" at bounding box center [668, 240] width 20 height 11
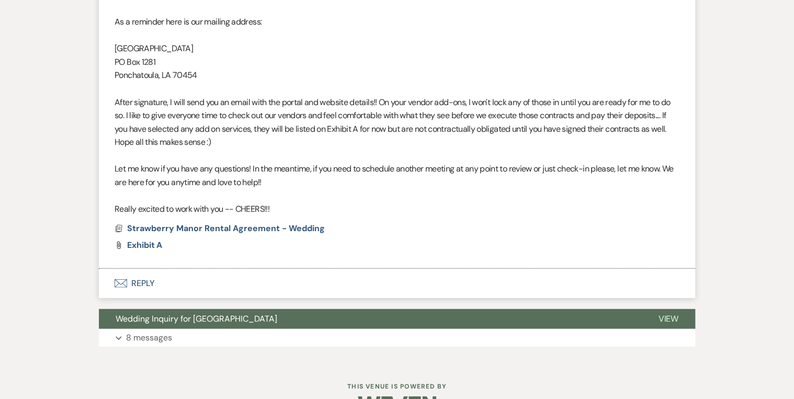
scroll to position [1321, 0]
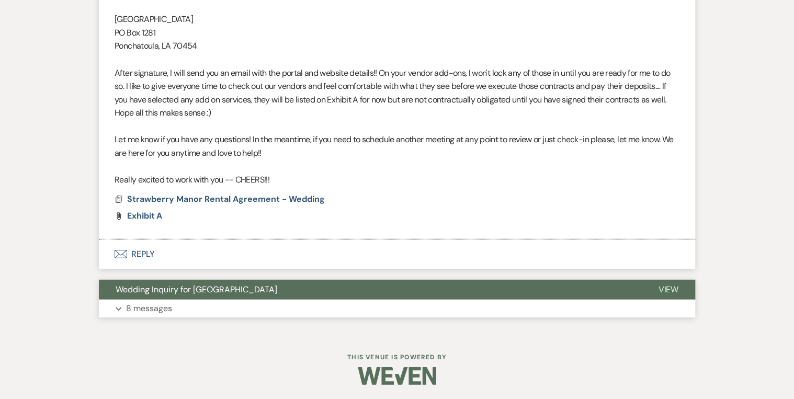
click at [677, 291] on span "View" at bounding box center [668, 289] width 20 height 11
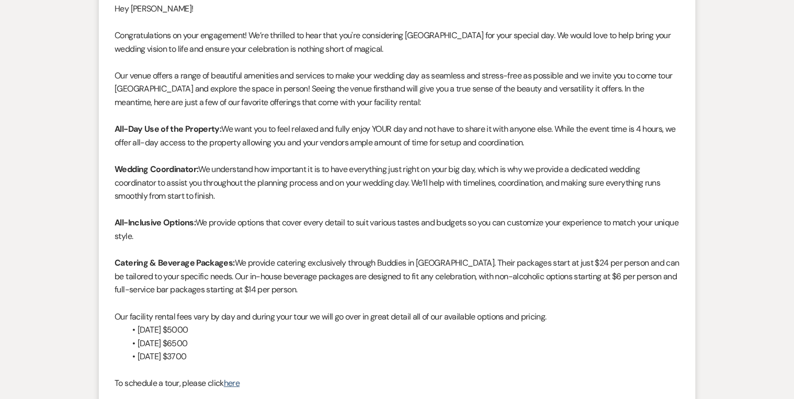
scroll to position [1322, 0]
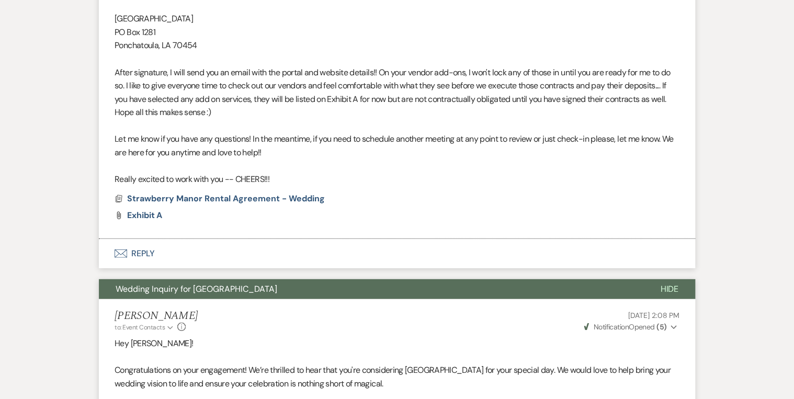
click at [141, 254] on button "Envelope Reply" at bounding box center [397, 253] width 597 height 29
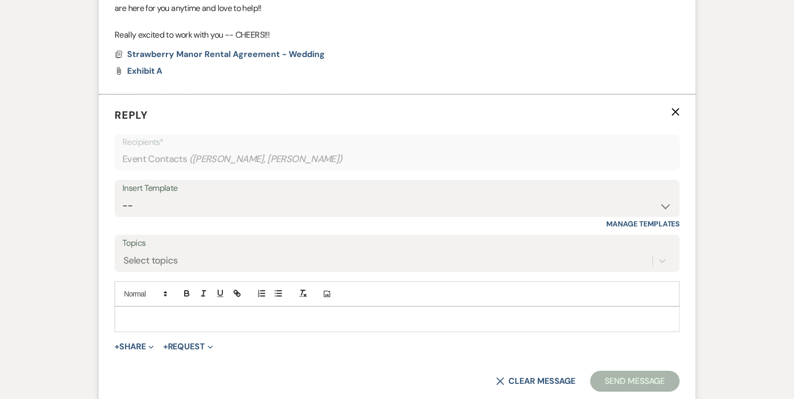
scroll to position [1515, 0]
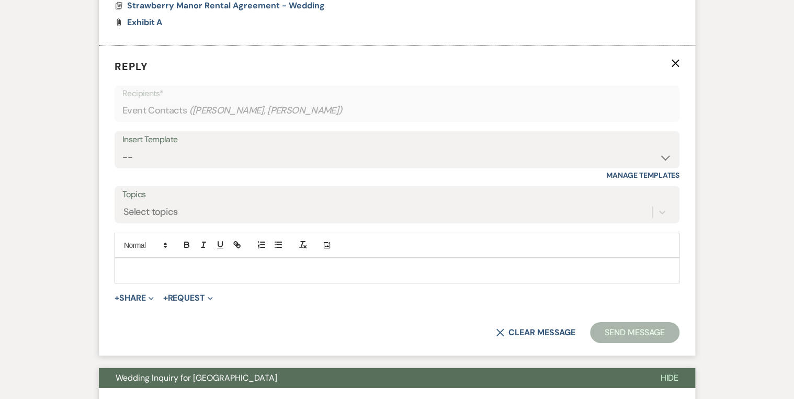
click at [159, 259] on div at bounding box center [397, 271] width 564 height 24
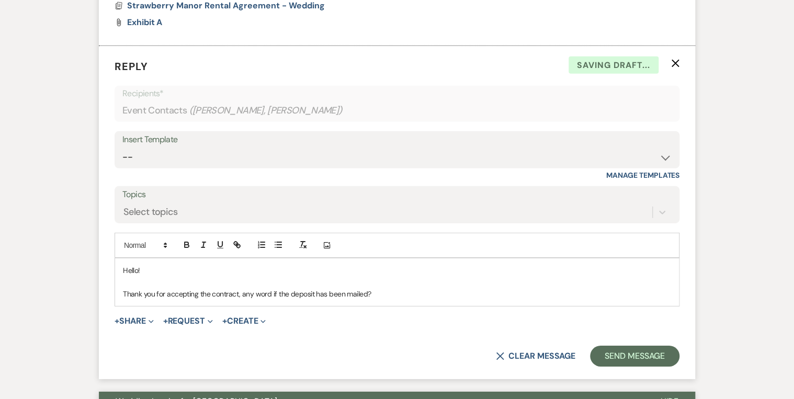
scroll to position [1557, 0]
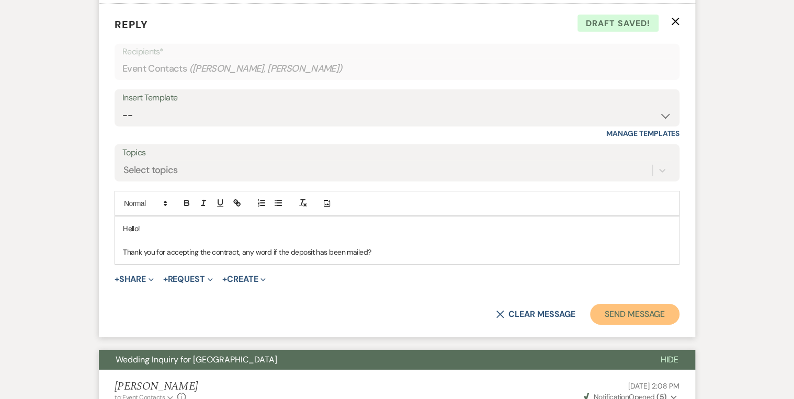
click at [630, 309] on button "Send Message" at bounding box center [634, 314] width 89 height 21
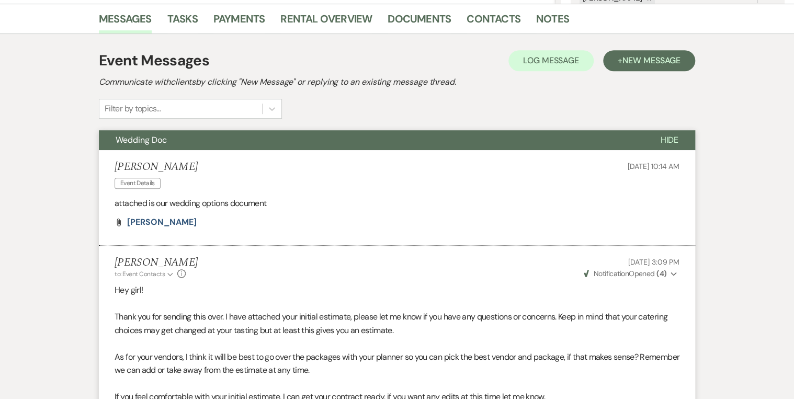
scroll to position [0, 0]
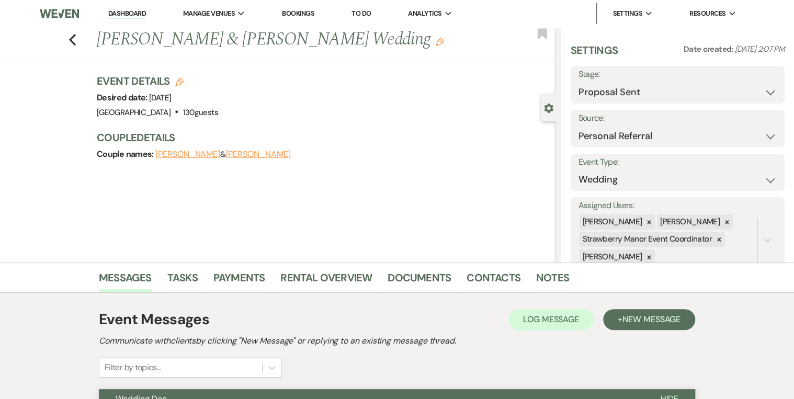
click at [145, 13] on link "Dashboard" at bounding box center [127, 14] width 38 height 10
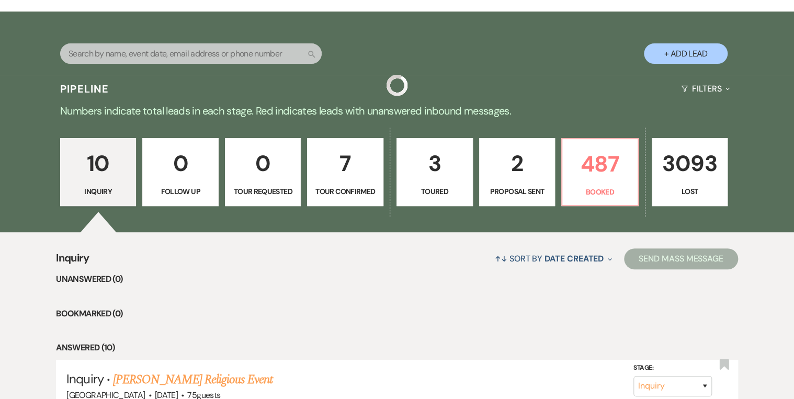
scroll to position [209, 0]
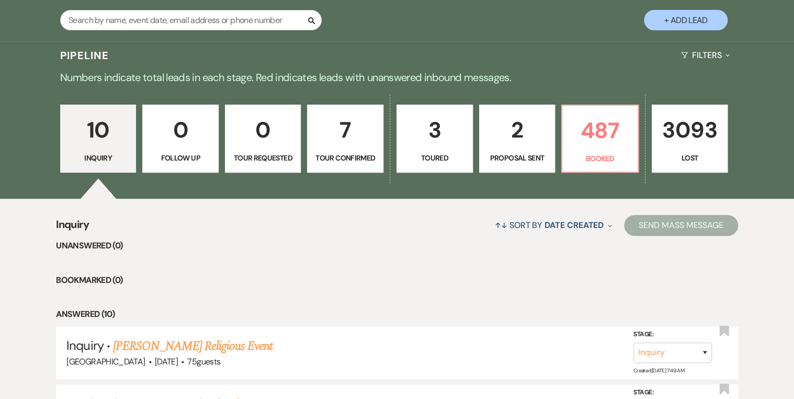
click at [447, 155] on p "Toured" at bounding box center [434, 158] width 63 height 12
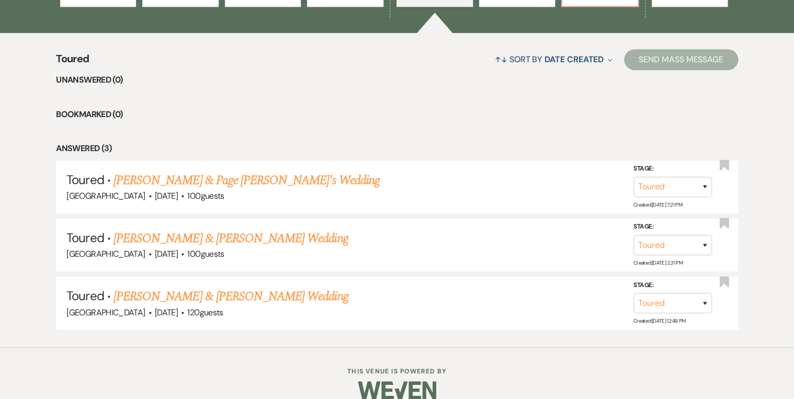
scroll to position [377, 0]
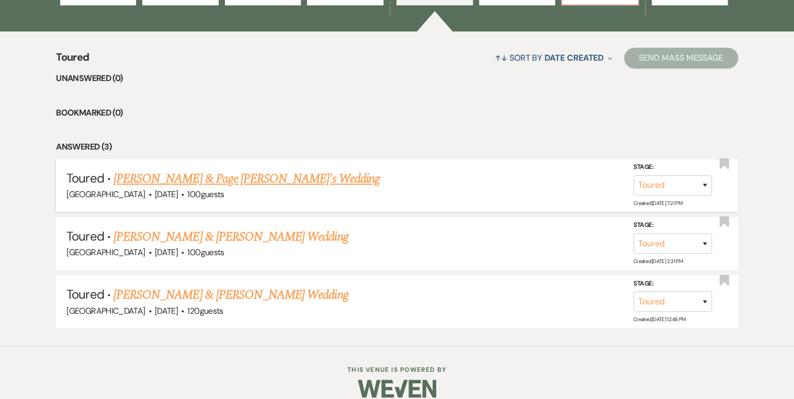
click at [232, 176] on link "[PERSON_NAME] & Page [PERSON_NAME]'s Wedding" at bounding box center [247, 179] width 266 height 19
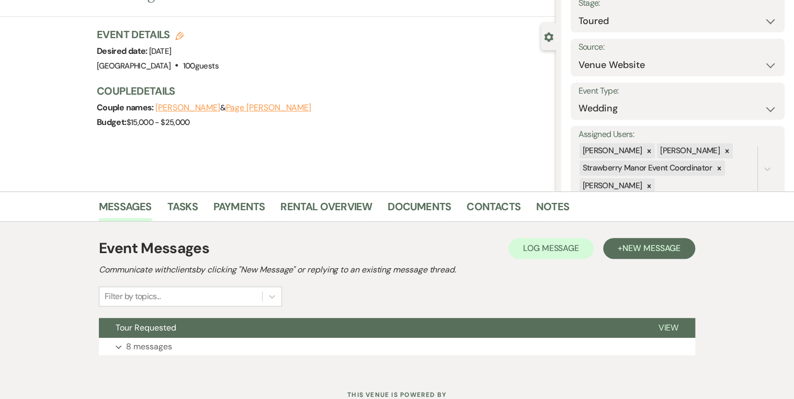
scroll to position [110, 0]
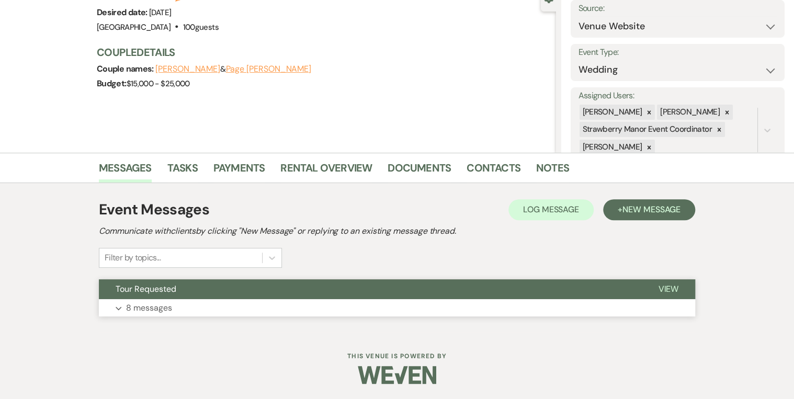
click at [665, 291] on span "View" at bounding box center [668, 289] width 20 height 11
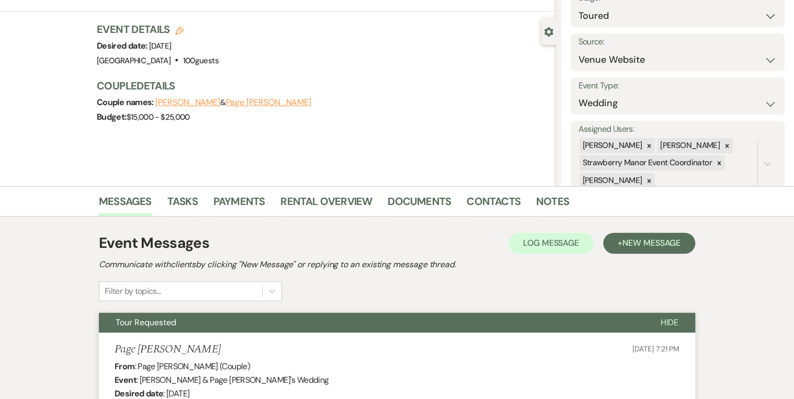
scroll to position [0, 0]
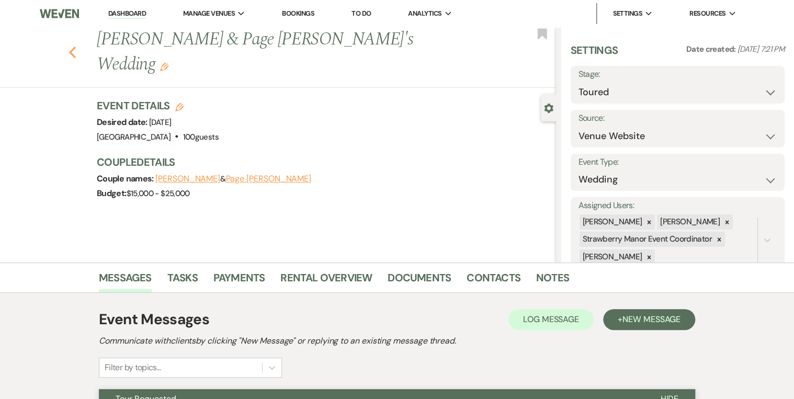
click at [73, 47] on use "button" at bounding box center [72, 53] width 7 height 12
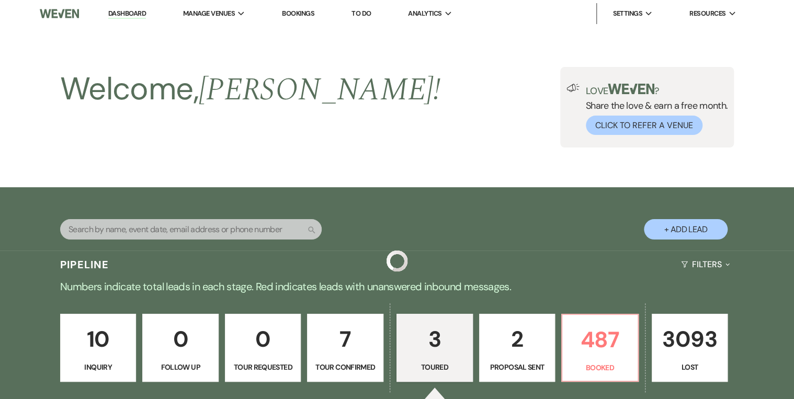
scroll to position [377, 0]
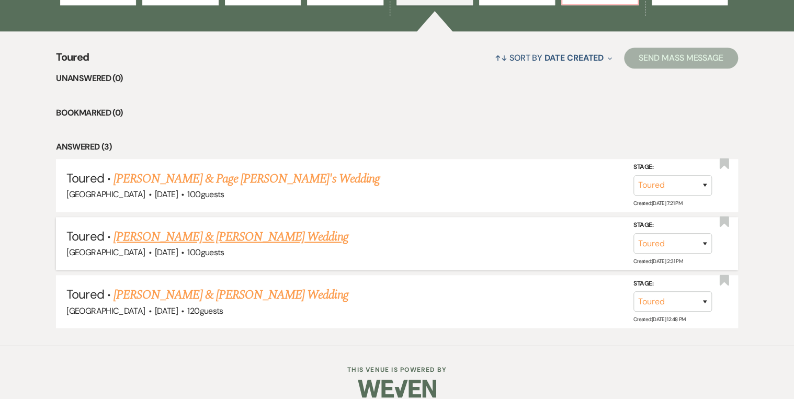
click at [267, 234] on link "[PERSON_NAME] & [PERSON_NAME] Wedding" at bounding box center [231, 237] width 234 height 19
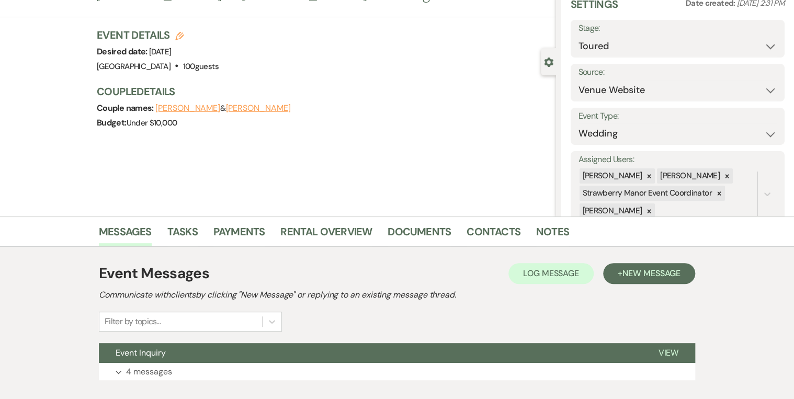
scroll to position [110, 0]
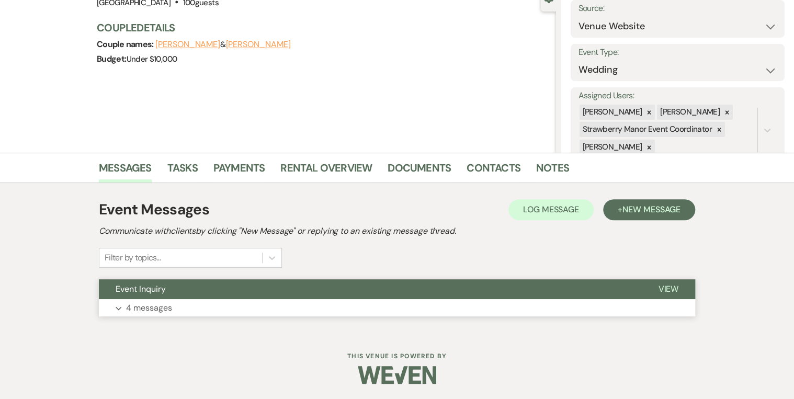
click at [655, 283] on button "View" at bounding box center [669, 289] width 54 height 20
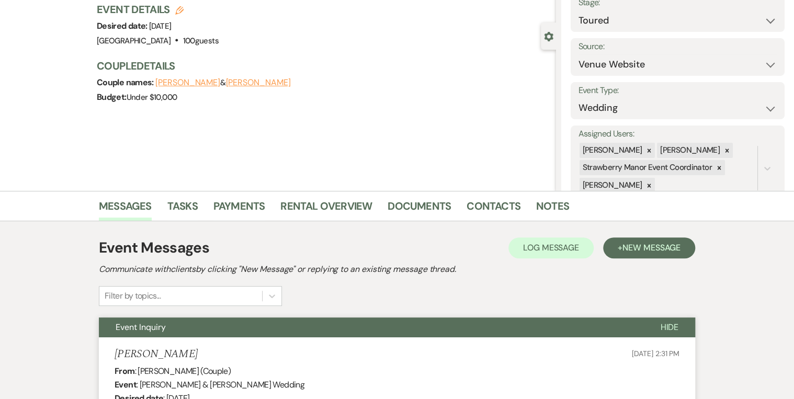
scroll to position [0, 0]
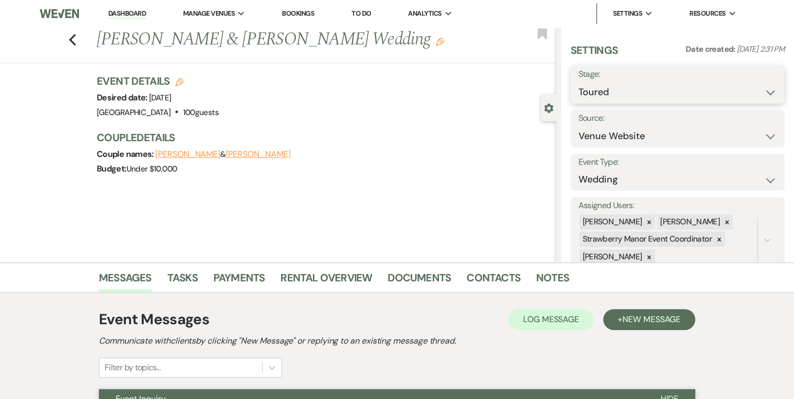
click at [764, 94] on select "Inquiry Follow Up Tour Requested Tour Confirmed Toured Proposal Sent Booked Lost" at bounding box center [678, 92] width 198 height 20
click at [579, 82] on select "Inquiry Follow Up Tour Requested Tour Confirmed Toured Proposal Sent Booked Lost" at bounding box center [678, 92] width 198 height 20
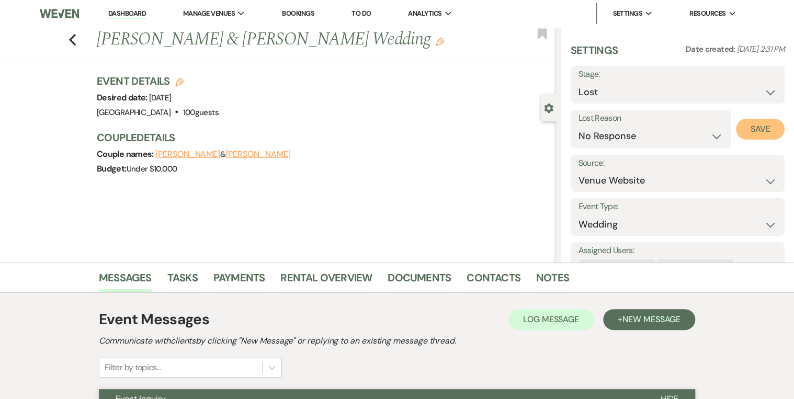
click at [754, 129] on button "Save" at bounding box center [760, 129] width 49 height 21
drag, startPoint x: 127, startPoint y: 13, endPoint x: 144, endPoint y: 21, distance: 19.7
click at [127, 13] on link "Dashboard" at bounding box center [127, 14] width 38 height 10
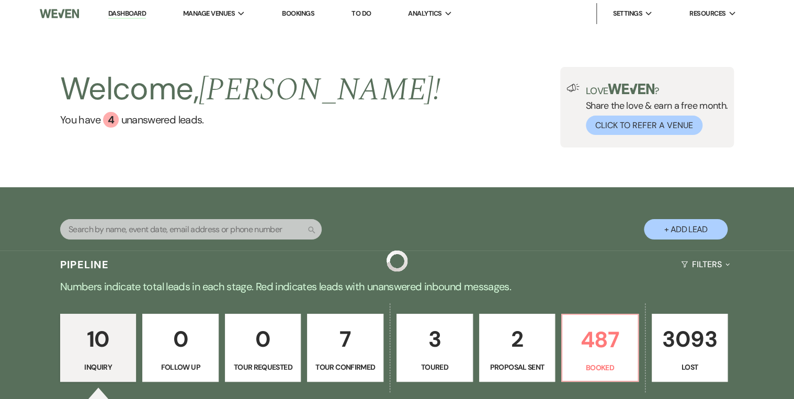
click at [387, 165] on div "Welcome, [PERSON_NAME] ! You have 4 unanswered lead s . Love ? Share the love &…" at bounding box center [397, 107] width 794 height 160
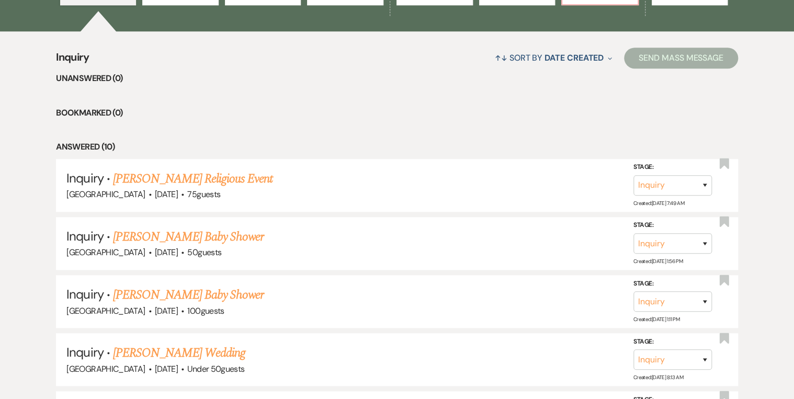
scroll to position [251, 0]
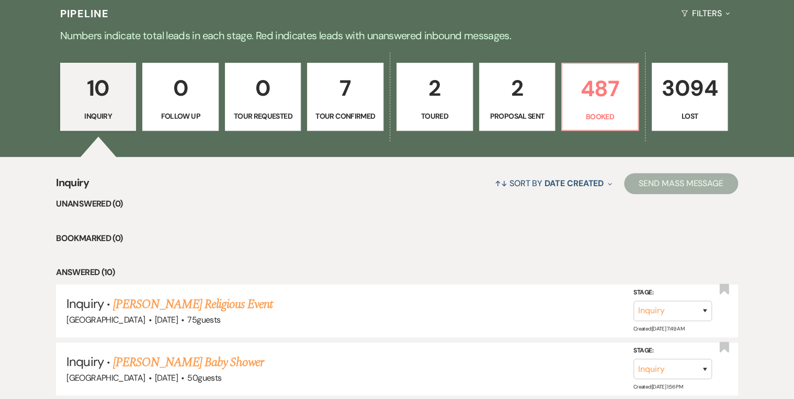
click at [463, 122] on link "2 Toured" at bounding box center [435, 97] width 76 height 68
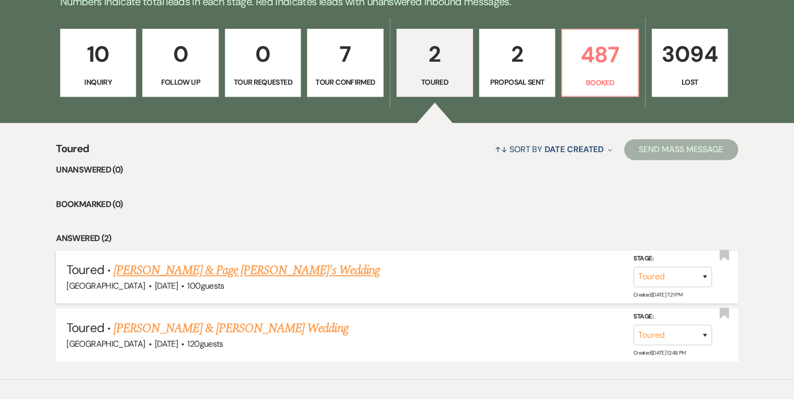
scroll to position [331, 0]
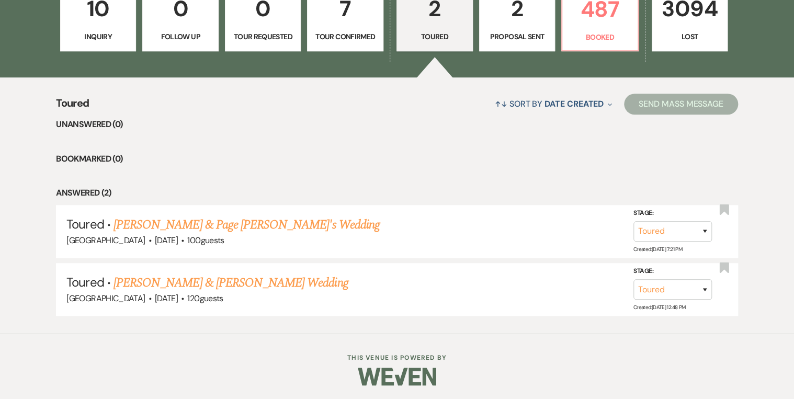
drag, startPoint x: 318, startPoint y: 281, endPoint x: 343, endPoint y: 280, distance: 25.6
click at [317, 280] on link "[PERSON_NAME] & [PERSON_NAME] Wedding" at bounding box center [231, 283] width 234 height 19
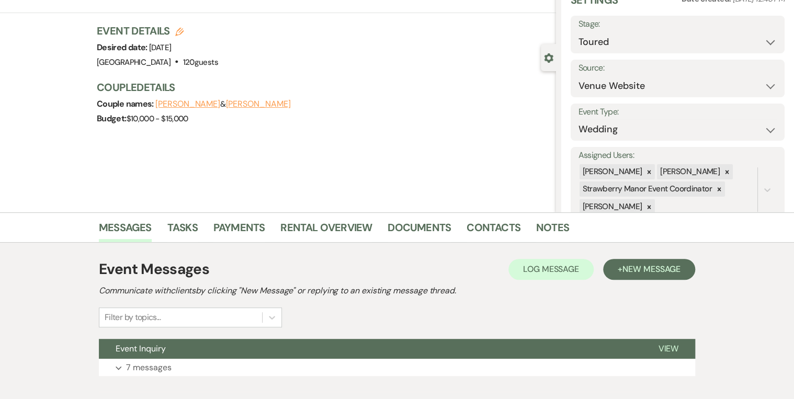
scroll to position [110, 0]
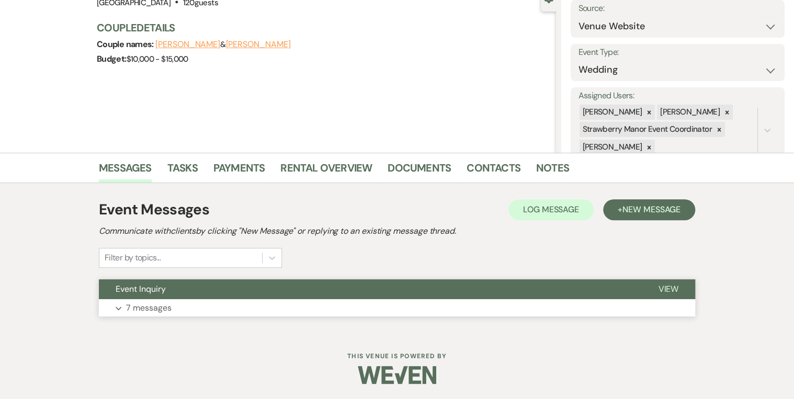
drag, startPoint x: 674, startPoint y: 283, endPoint x: 622, endPoint y: 285, distance: 51.8
click at [674, 284] on span "View" at bounding box center [668, 289] width 20 height 11
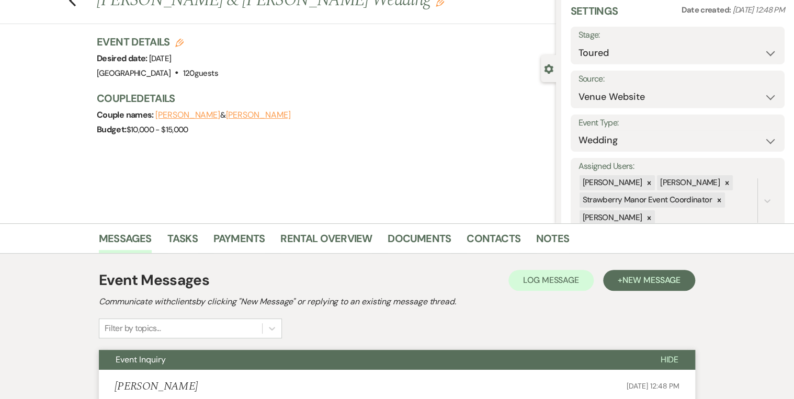
scroll to position [0, 0]
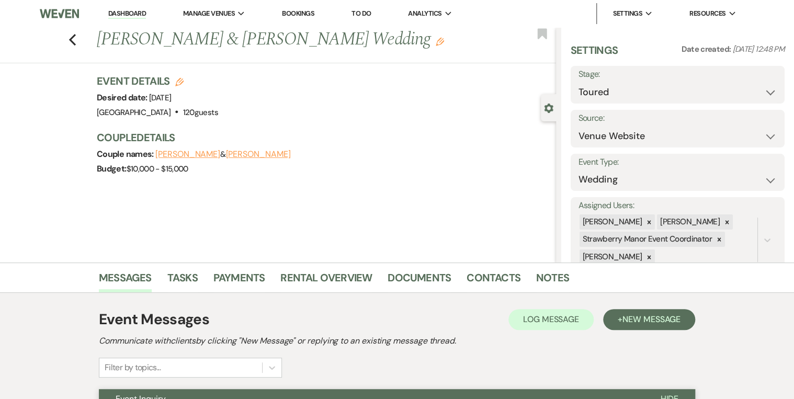
click at [128, 8] on li "Dashboard" at bounding box center [127, 13] width 48 height 21
click at [129, 11] on link "Dashboard" at bounding box center [127, 14] width 38 height 10
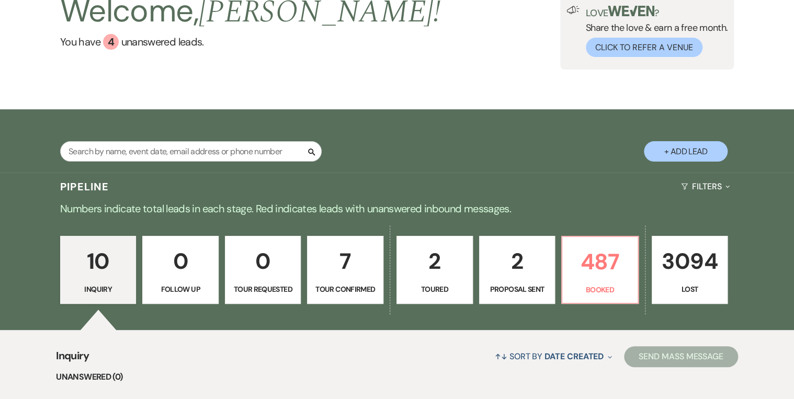
scroll to position [126, 0]
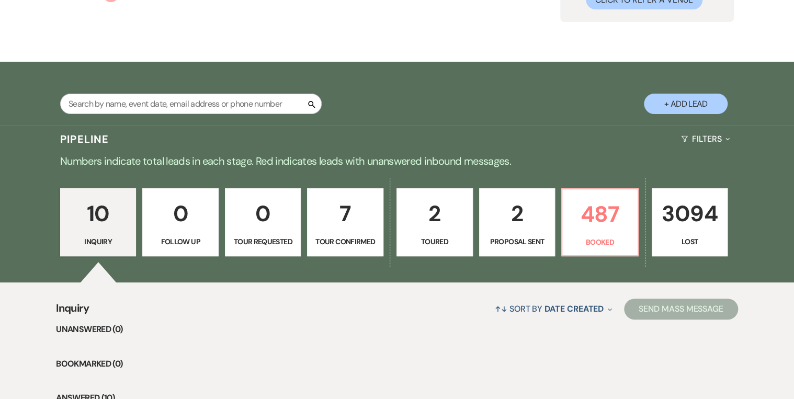
click at [366, 207] on p "7" at bounding box center [345, 213] width 63 height 35
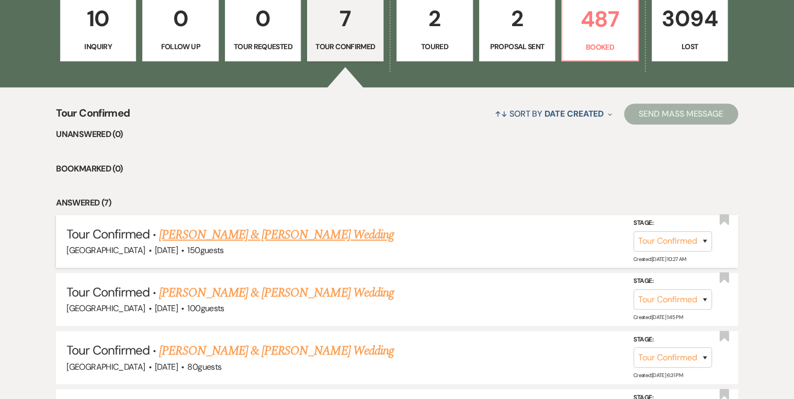
scroll to position [335, 0]
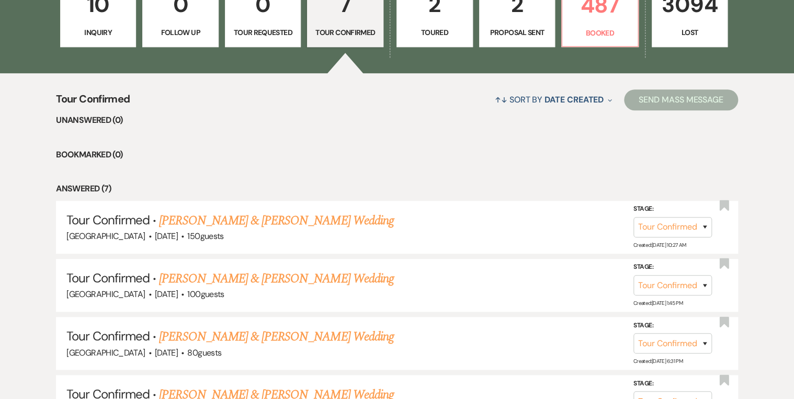
click at [238, 223] on link "[PERSON_NAME] & [PERSON_NAME] Wedding" at bounding box center [276, 220] width 234 height 19
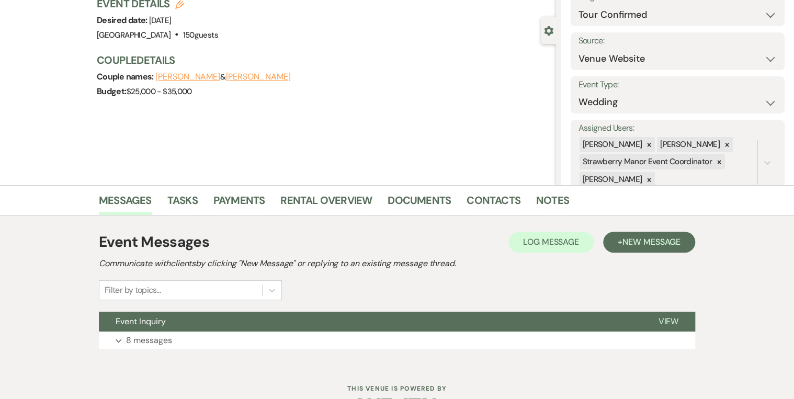
scroll to position [110, 0]
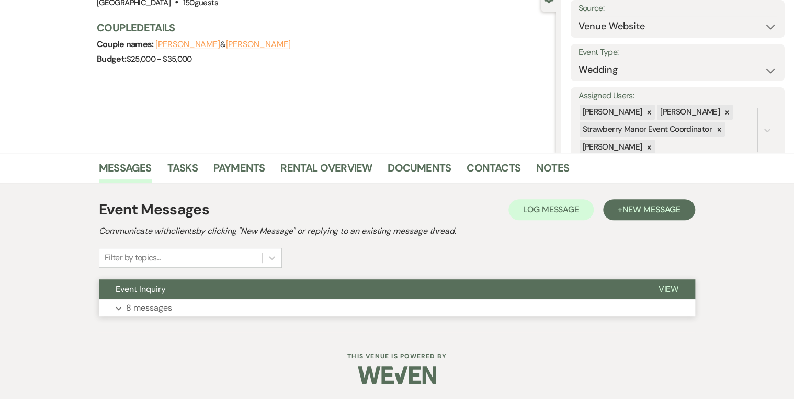
drag, startPoint x: 669, startPoint y: 292, endPoint x: 635, endPoint y: 294, distance: 34.1
click at [669, 293] on span "View" at bounding box center [668, 289] width 20 height 11
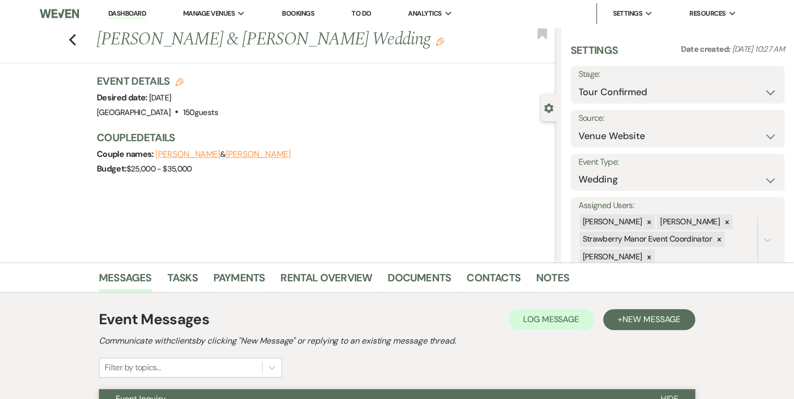
scroll to position [0, 0]
click at [67, 38] on div "Previous [PERSON_NAME] & [PERSON_NAME] Wedding Edit Bookmark" at bounding box center [276, 45] width 562 height 36
click at [71, 39] on icon "Previous" at bounding box center [73, 39] width 8 height 13
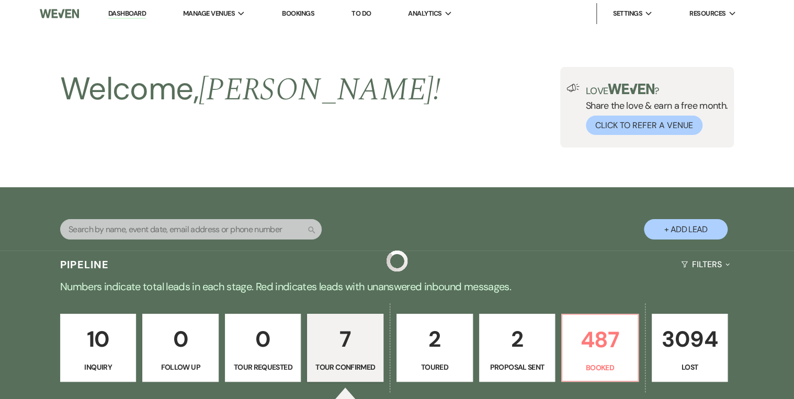
scroll to position [335, 0]
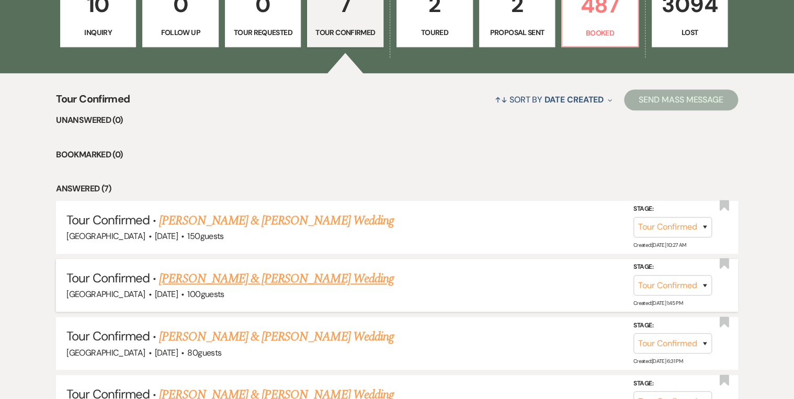
click at [212, 279] on link "[PERSON_NAME] & [PERSON_NAME] Wedding" at bounding box center [276, 279] width 234 height 19
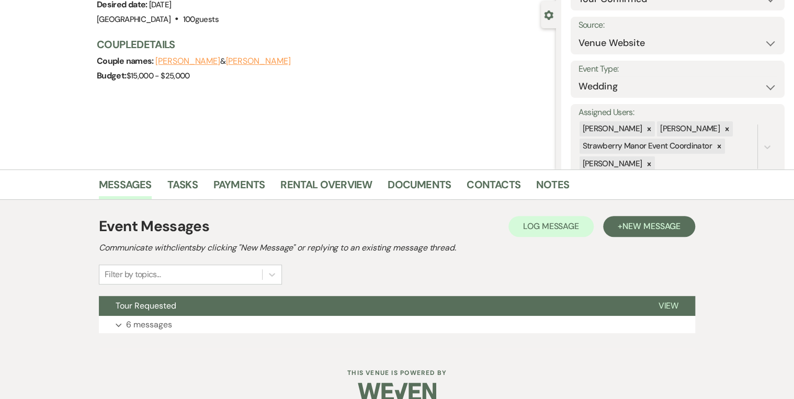
scroll to position [110, 0]
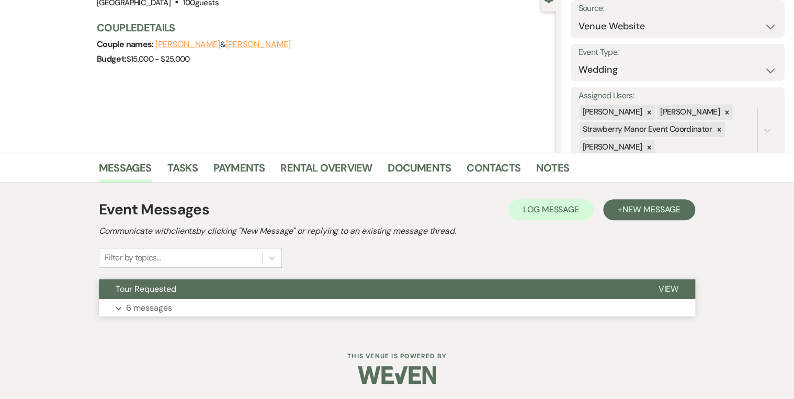
click at [690, 291] on button "View" at bounding box center [669, 289] width 54 height 20
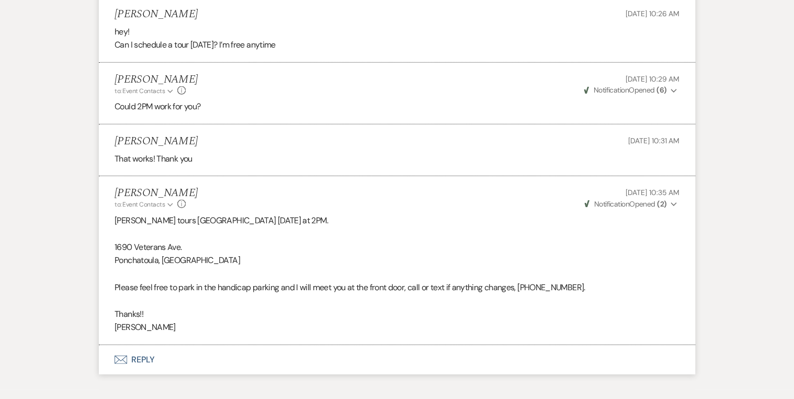
scroll to position [1239, 0]
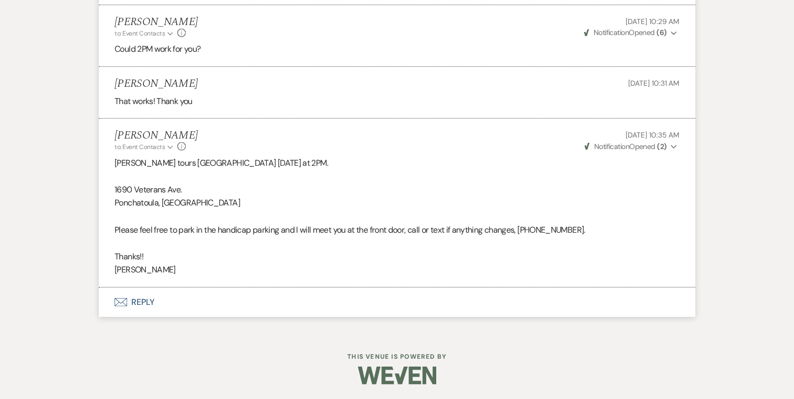
click at [405, 121] on li "[PERSON_NAME] to: Event Contacts Expand Info [DATE] 10:35 AM Weven Check Notifi…" at bounding box center [397, 203] width 597 height 169
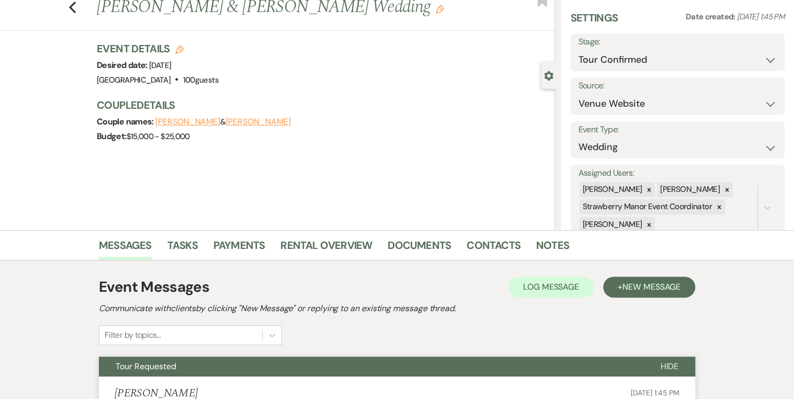
scroll to position [0, 0]
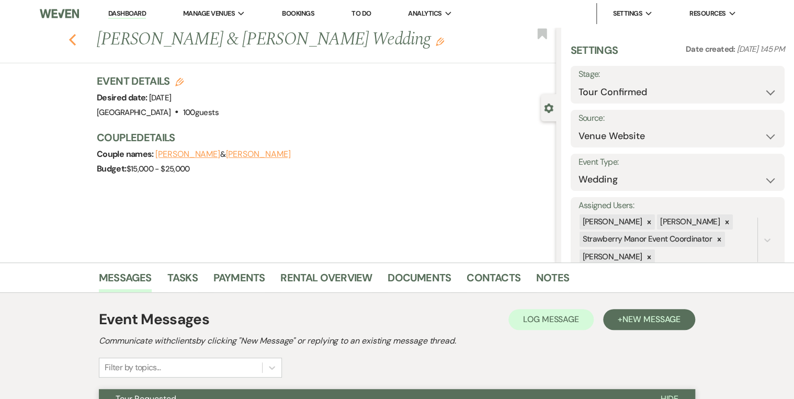
click at [75, 37] on use "button" at bounding box center [72, 40] width 7 height 12
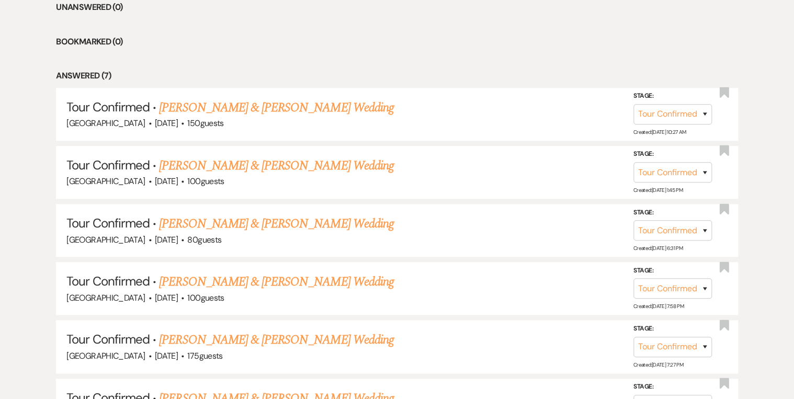
scroll to position [461, 0]
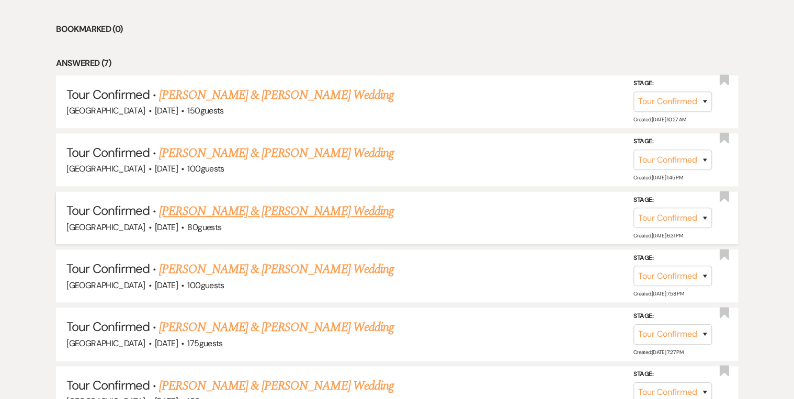
click at [271, 211] on link "[PERSON_NAME] & [PERSON_NAME] Wedding" at bounding box center [276, 211] width 234 height 19
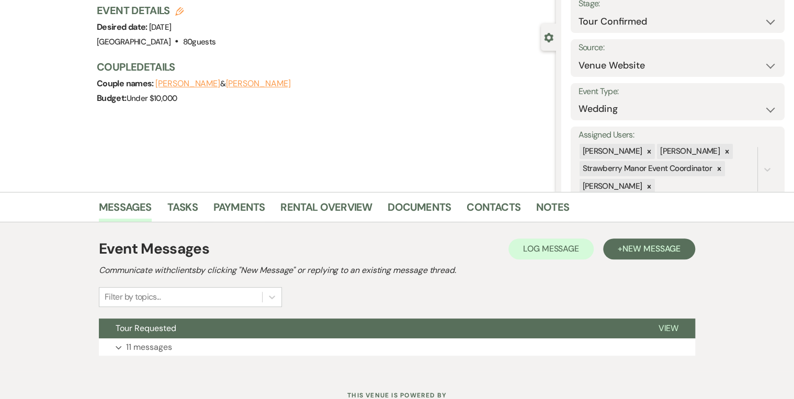
scroll to position [110, 0]
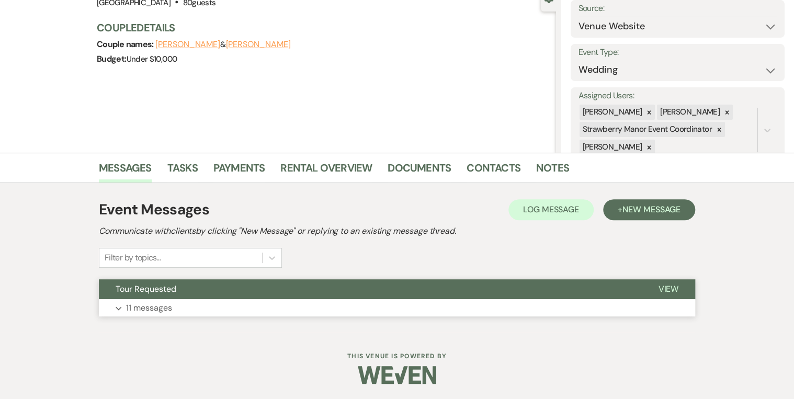
click at [659, 293] on span "View" at bounding box center [668, 289] width 20 height 11
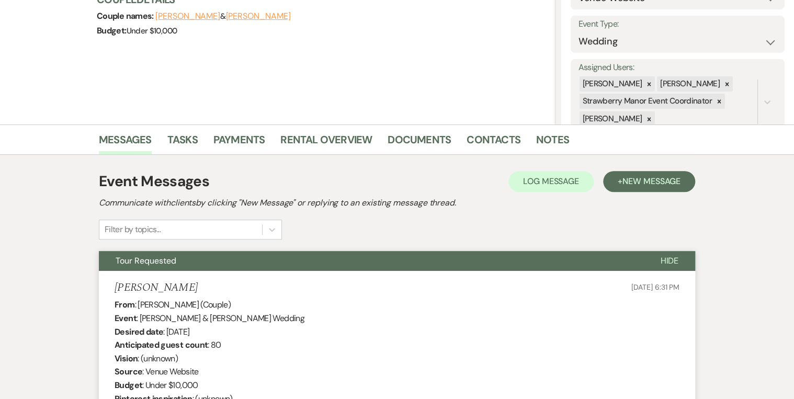
scroll to position [0, 0]
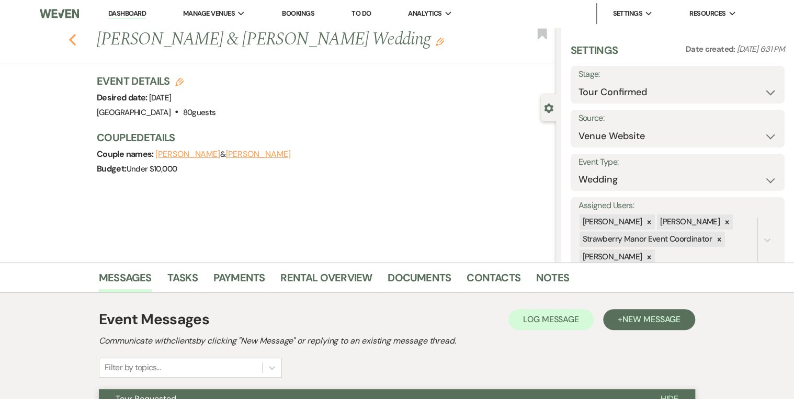
click at [75, 42] on use "button" at bounding box center [72, 40] width 7 height 12
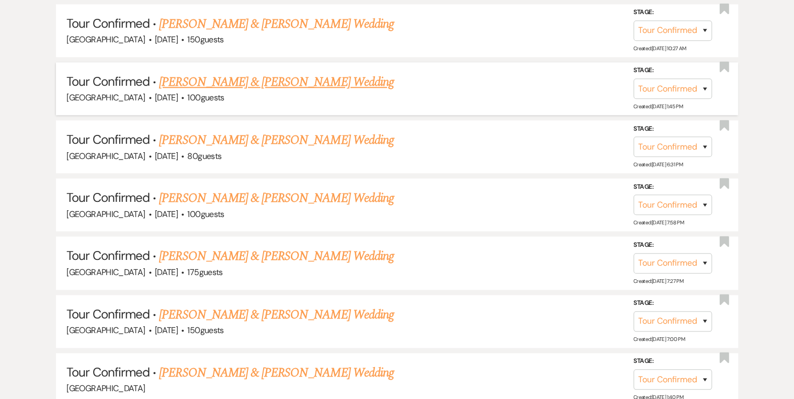
scroll to position [544, 0]
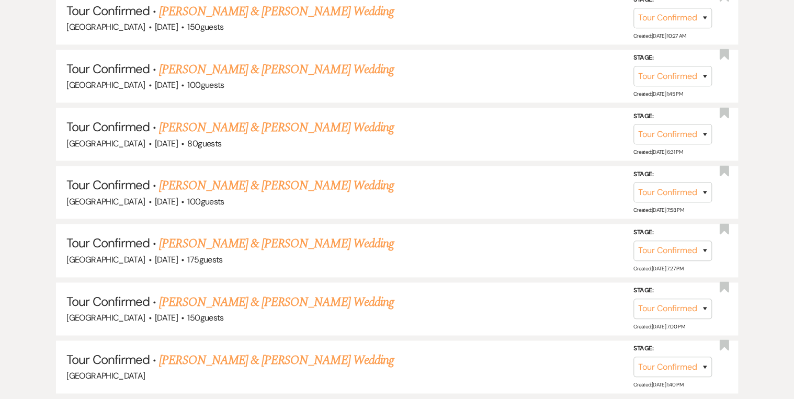
click at [284, 180] on link "[PERSON_NAME] & [PERSON_NAME] Wedding" at bounding box center [276, 185] width 234 height 19
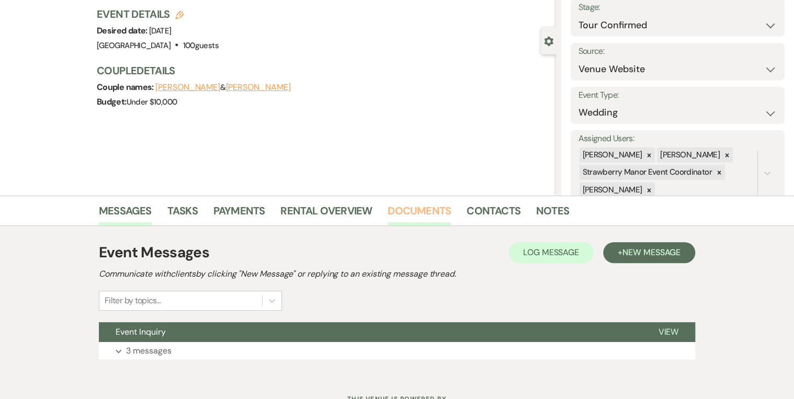
scroll to position [110, 0]
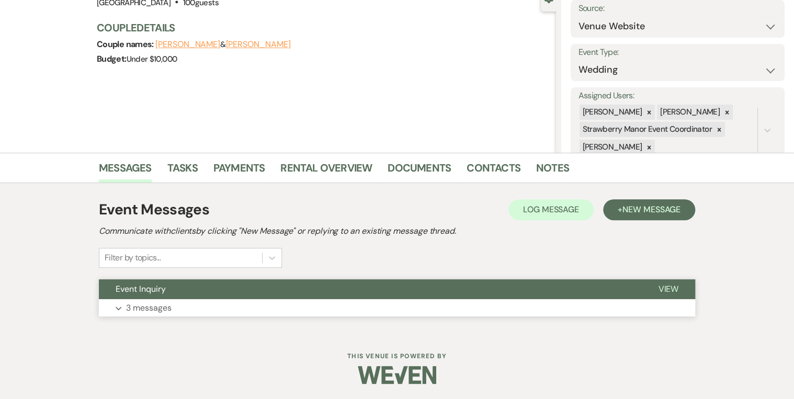
click at [668, 289] on span "View" at bounding box center [668, 289] width 20 height 11
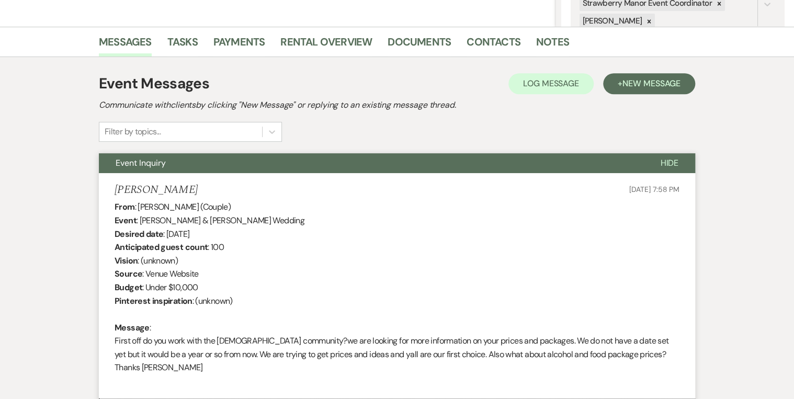
scroll to position [0, 0]
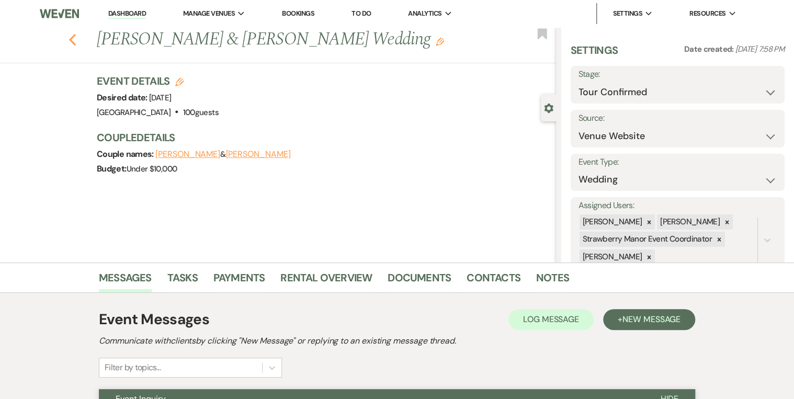
click at [75, 41] on icon "Previous" at bounding box center [73, 39] width 8 height 13
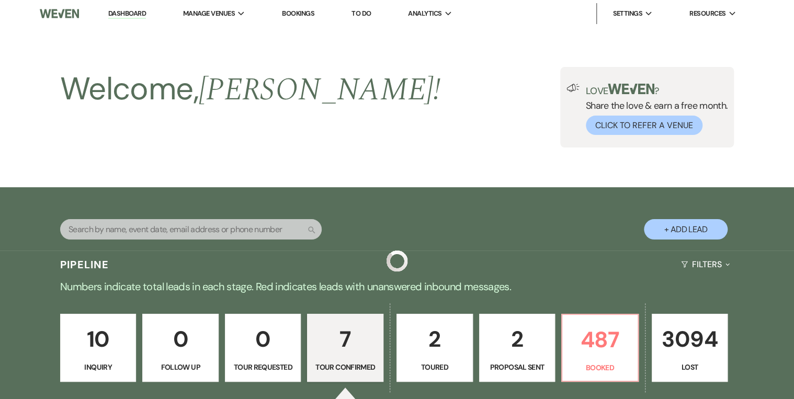
scroll to position [544, 0]
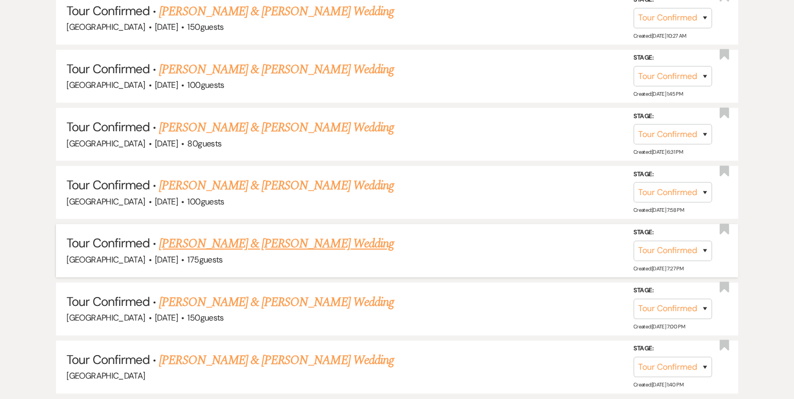
click at [278, 245] on link "[PERSON_NAME] & [PERSON_NAME] Wedding" at bounding box center [276, 243] width 234 height 19
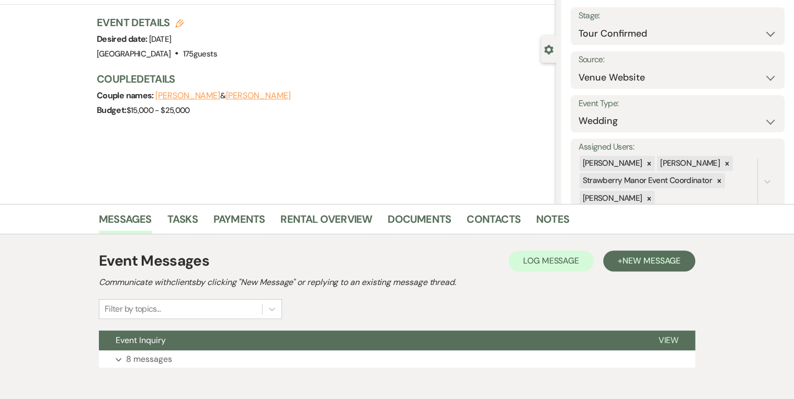
scroll to position [110, 0]
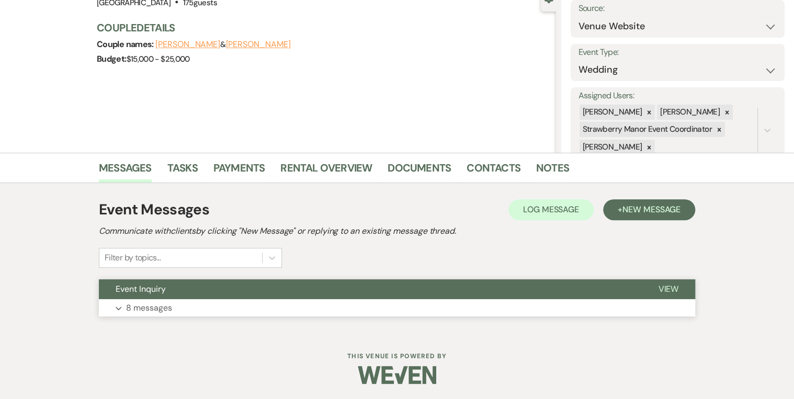
drag, startPoint x: 681, startPoint y: 290, endPoint x: 646, endPoint y: 291, distance: 35.1
click at [677, 289] on button "View" at bounding box center [669, 289] width 54 height 20
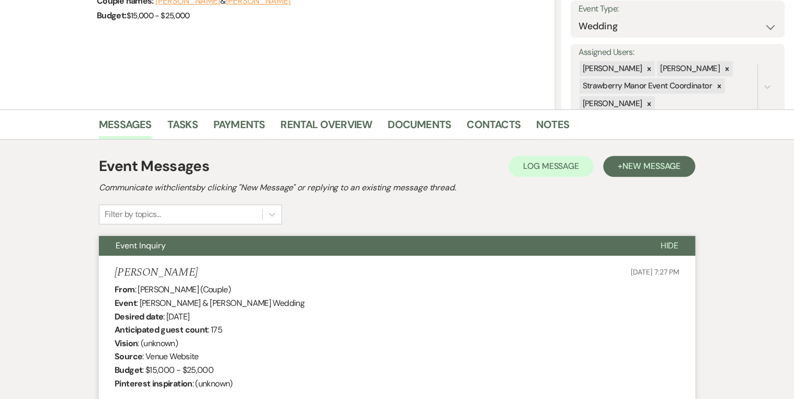
scroll to position [0, 0]
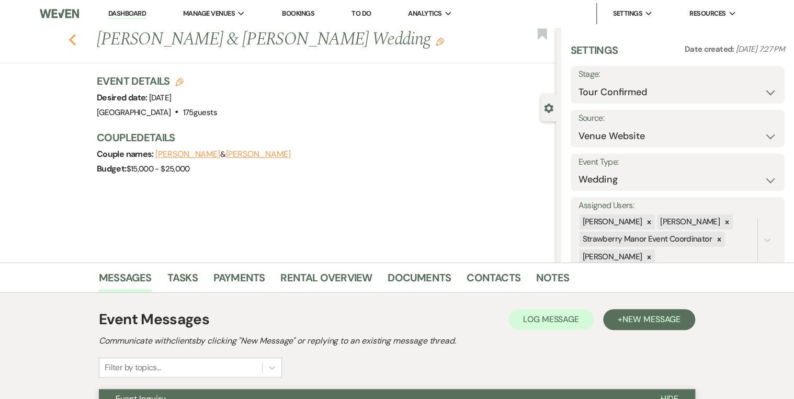
click at [75, 38] on use "button" at bounding box center [72, 40] width 7 height 12
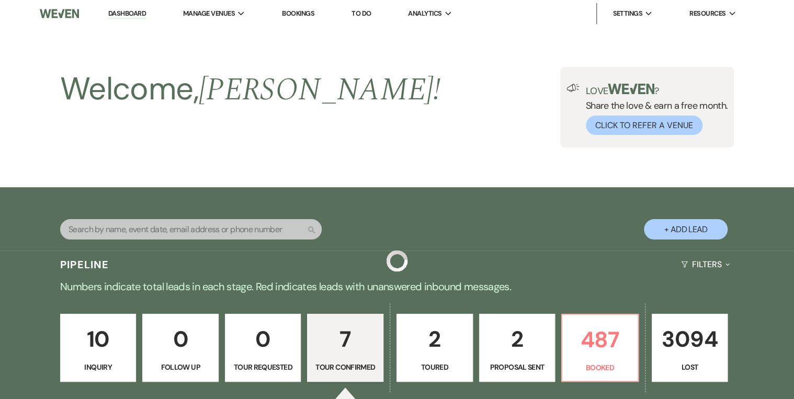
scroll to position [544, 0]
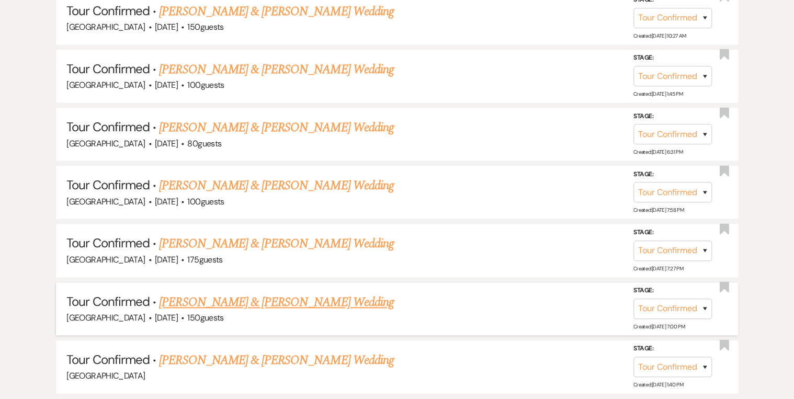
click at [283, 300] on link "[PERSON_NAME] & [PERSON_NAME] Wedding" at bounding box center [276, 302] width 234 height 19
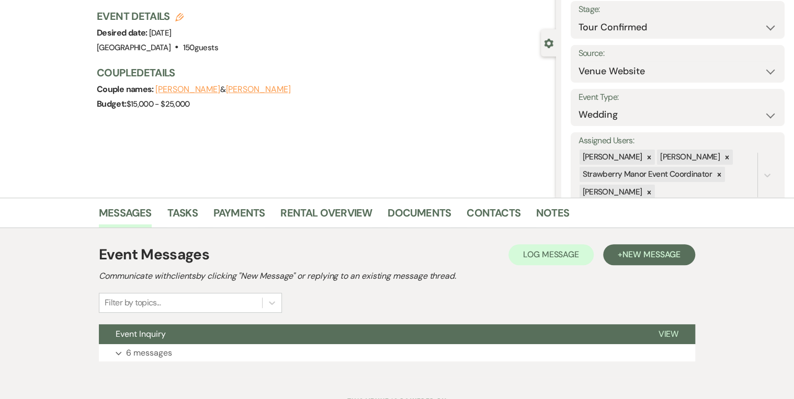
scroll to position [110, 0]
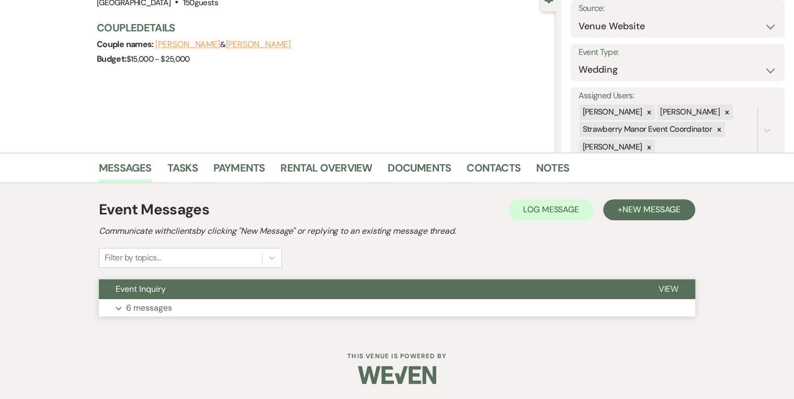
click at [666, 285] on span "View" at bounding box center [668, 289] width 20 height 11
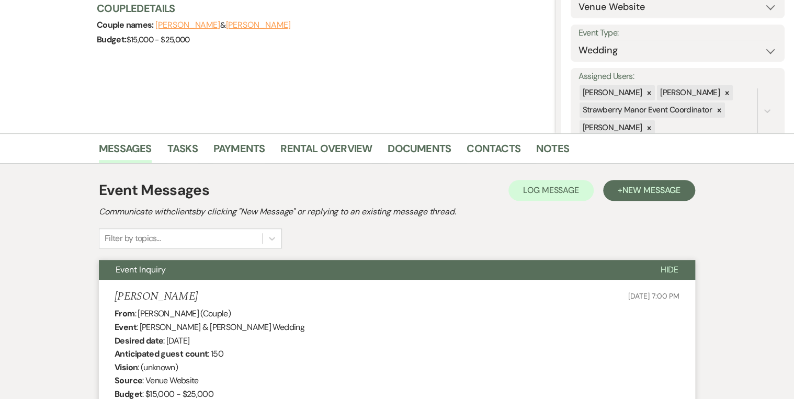
scroll to position [0, 0]
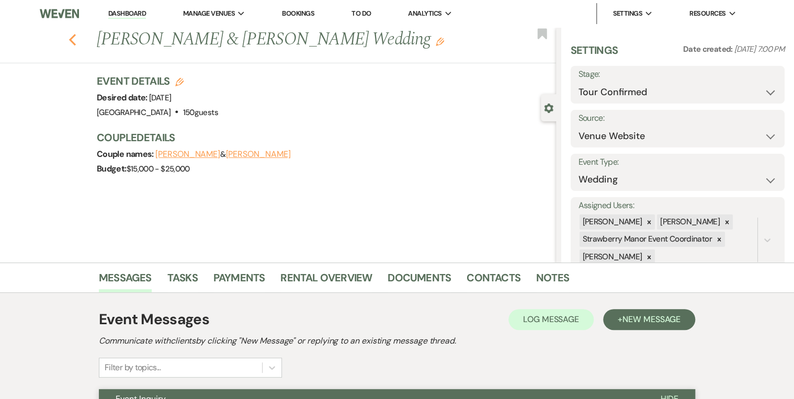
click at [74, 42] on icon "Previous" at bounding box center [73, 39] width 8 height 13
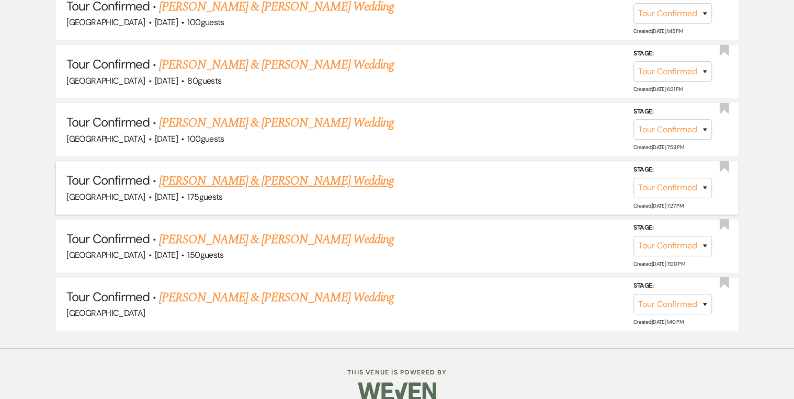
scroll to position [619, 0]
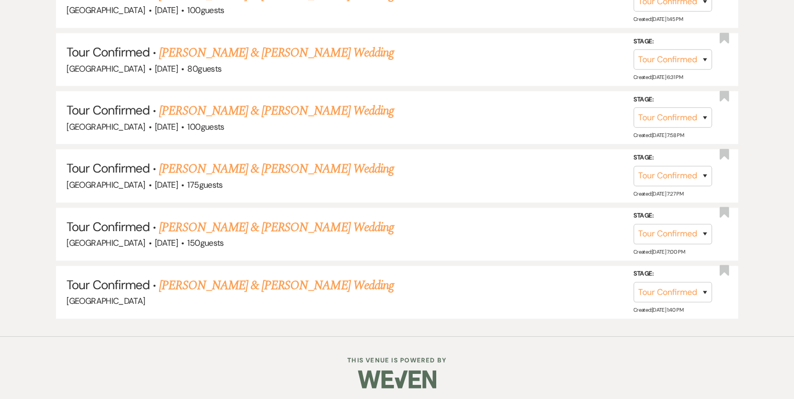
click at [243, 281] on link "[PERSON_NAME] & [PERSON_NAME] Wedding" at bounding box center [276, 285] width 234 height 19
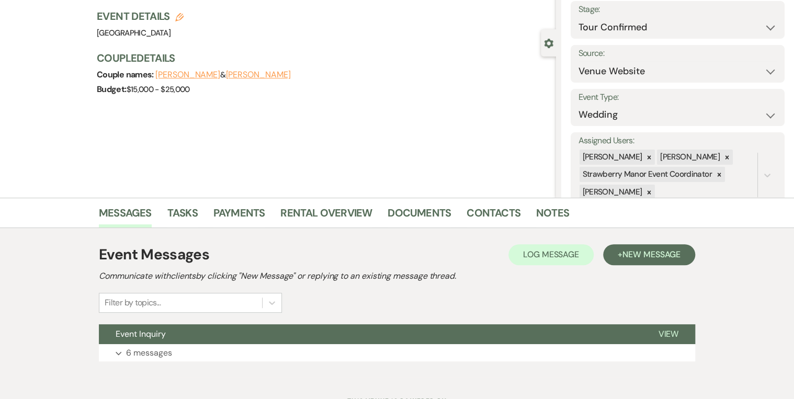
scroll to position [110, 0]
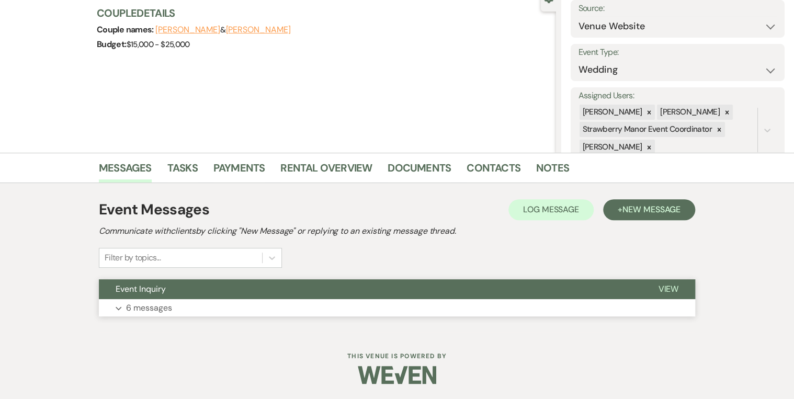
click at [664, 293] on span "View" at bounding box center [668, 289] width 20 height 11
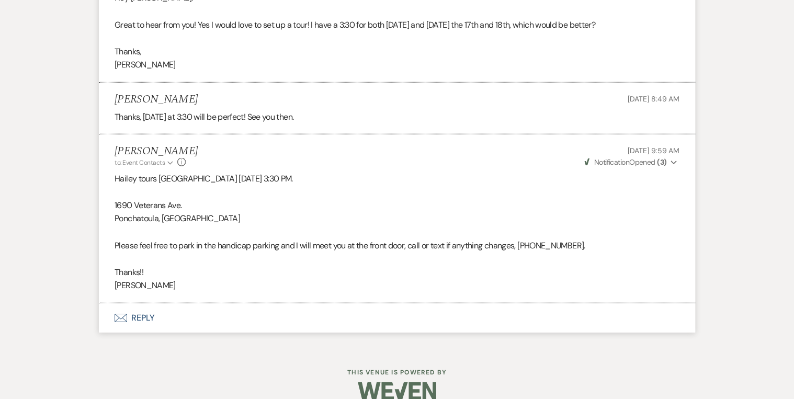
scroll to position [1306, 0]
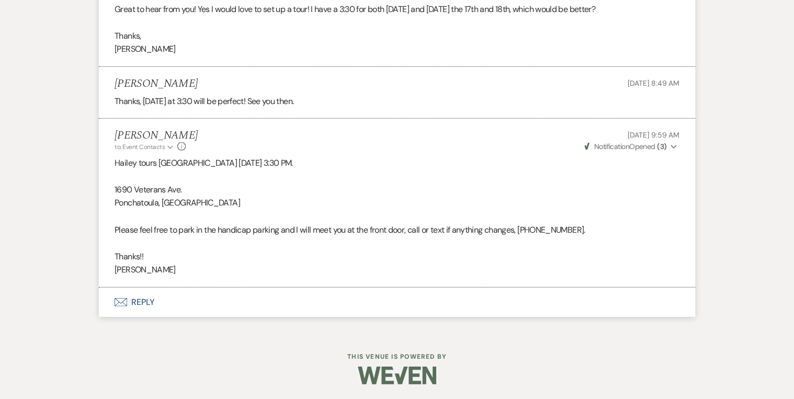
click at [379, 286] on li "[PERSON_NAME] to: Event Contacts Expand Info [DATE] 9:59 AM Weven Check Notific…" at bounding box center [397, 203] width 597 height 169
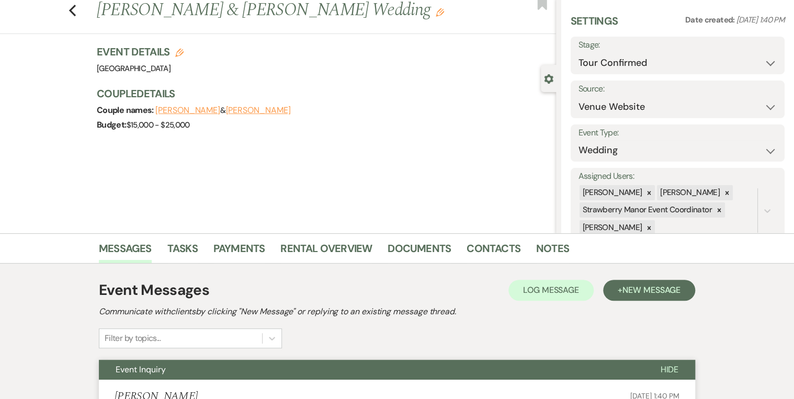
scroll to position [0, 0]
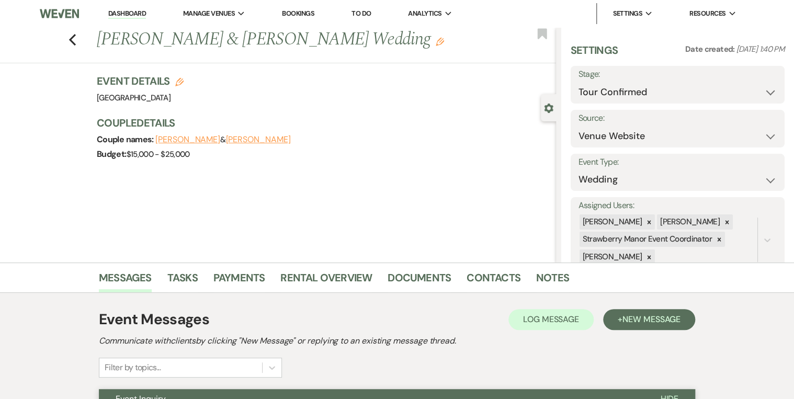
click at [136, 15] on link "Dashboard" at bounding box center [127, 14] width 38 height 10
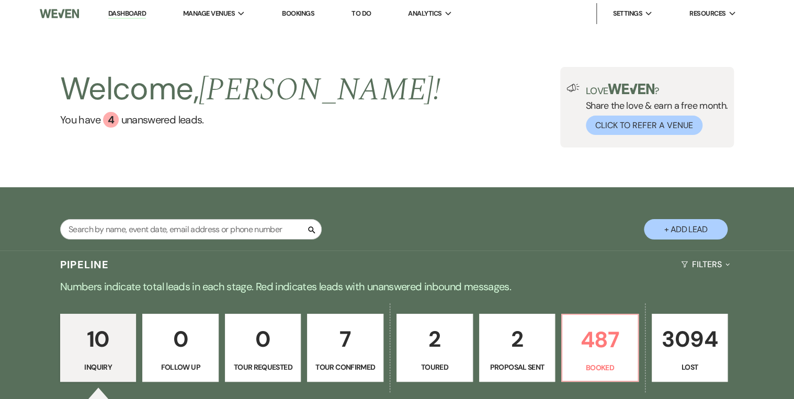
click at [127, 11] on link "Dashboard" at bounding box center [127, 14] width 38 height 10
click at [398, 122] on div "Welcome, [PERSON_NAME] ! You have 4 unanswered lead s . Love ? Share the love &…" at bounding box center [397, 107] width 754 height 81
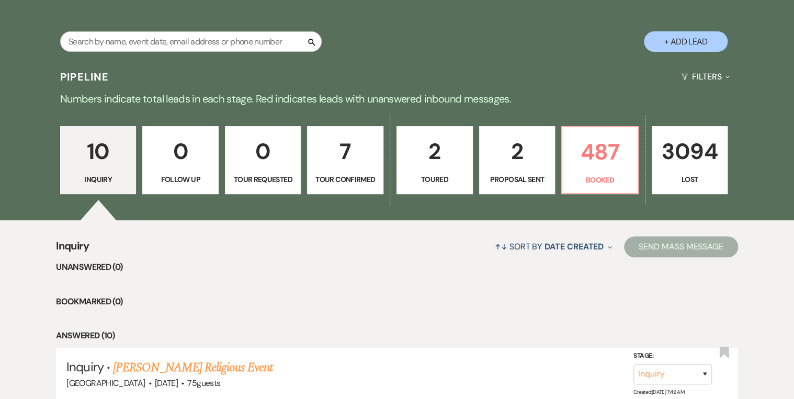
scroll to position [209, 0]
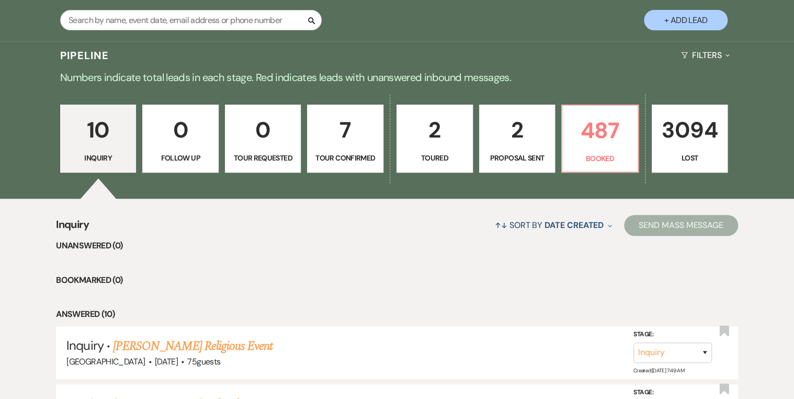
click at [435, 159] on p "Toured" at bounding box center [434, 158] width 63 height 12
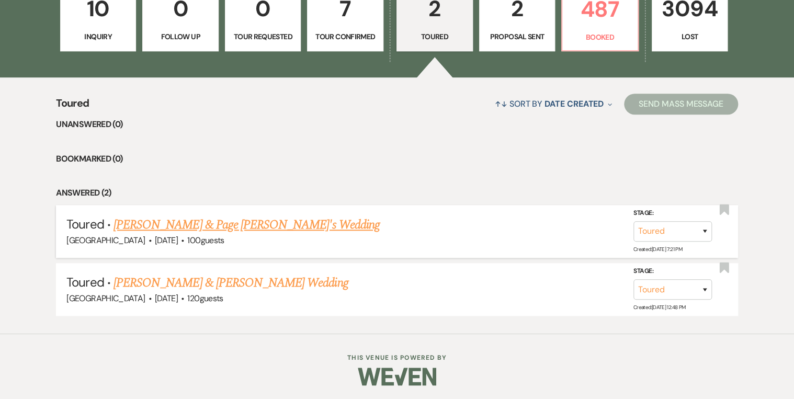
scroll to position [80, 0]
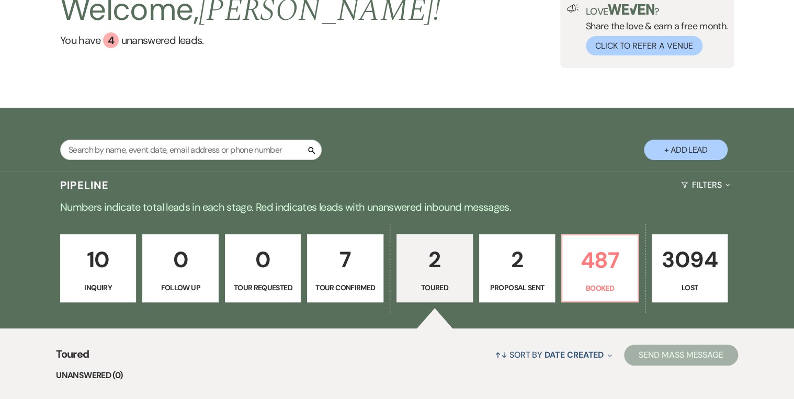
click at [72, 281] on link "10 Inquiry" at bounding box center [98, 268] width 76 height 68
